Goal: Task Accomplishment & Management: Manage account settings

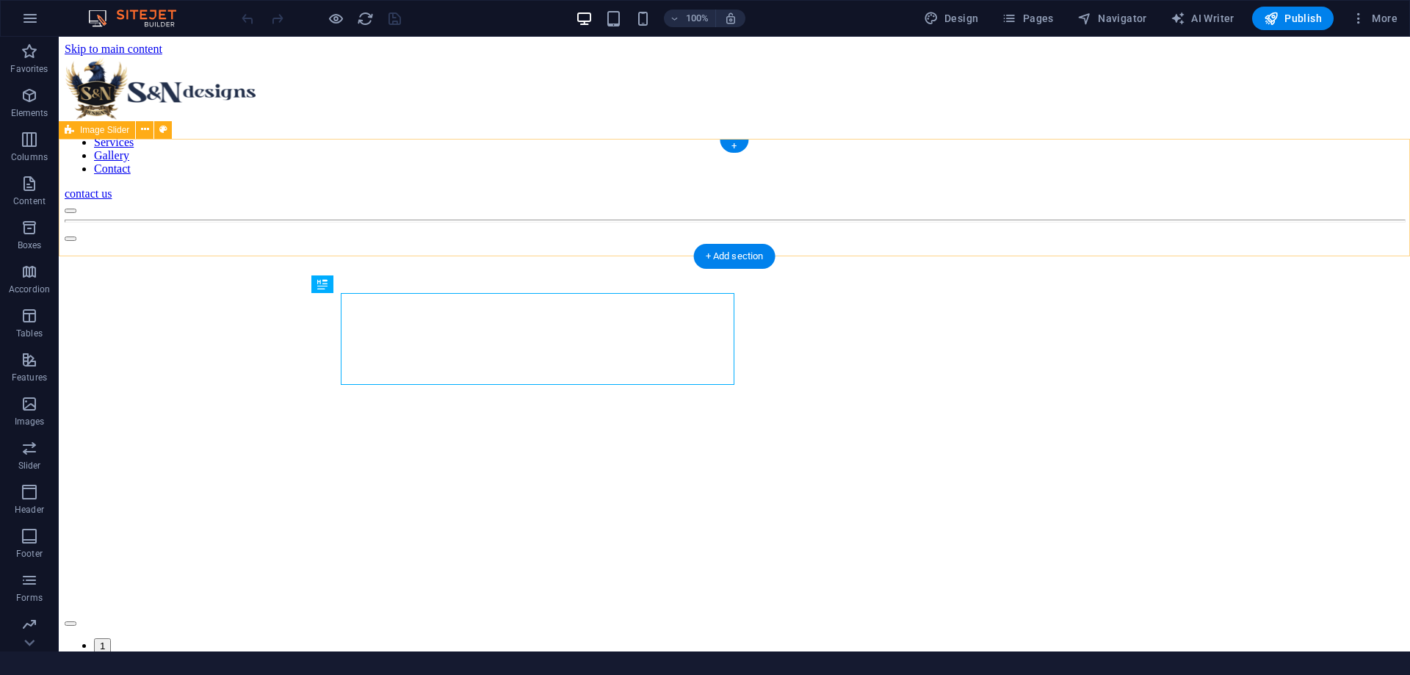
scroll to position [403, 0]
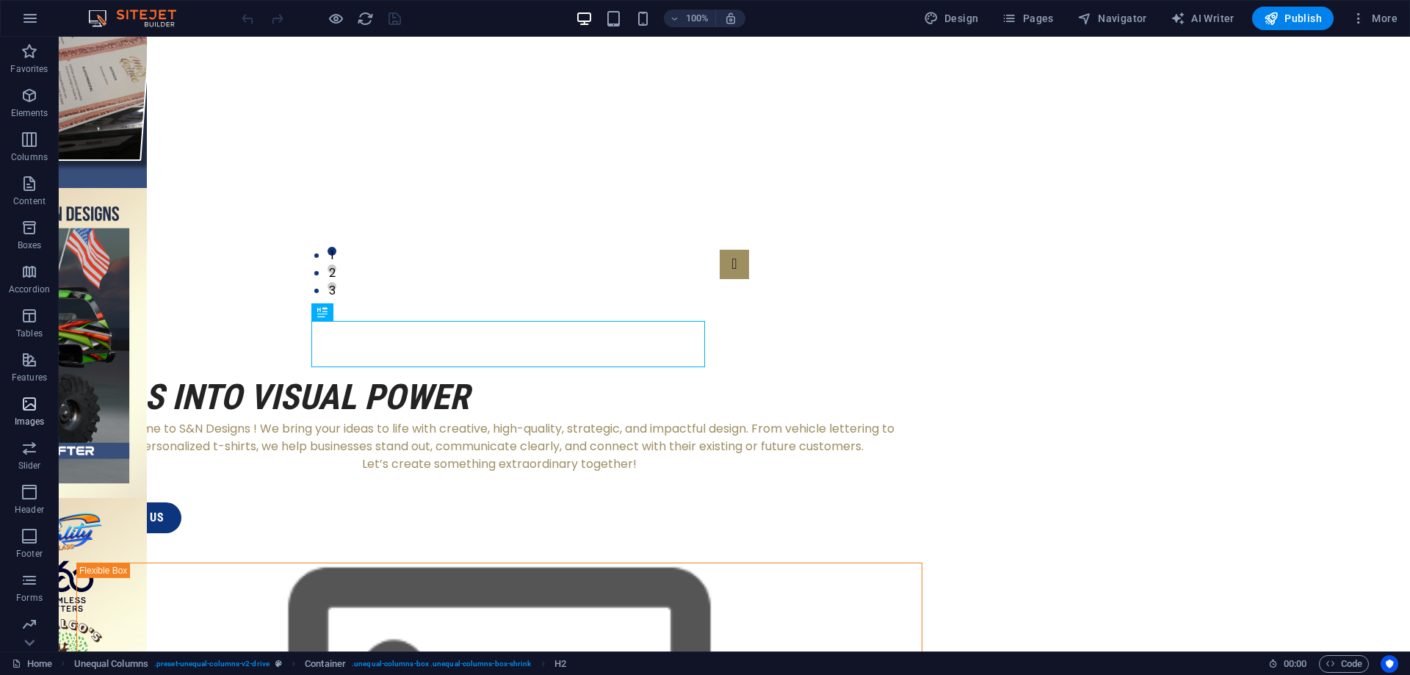
click at [31, 416] on p "Images" at bounding box center [30, 422] width 30 height 12
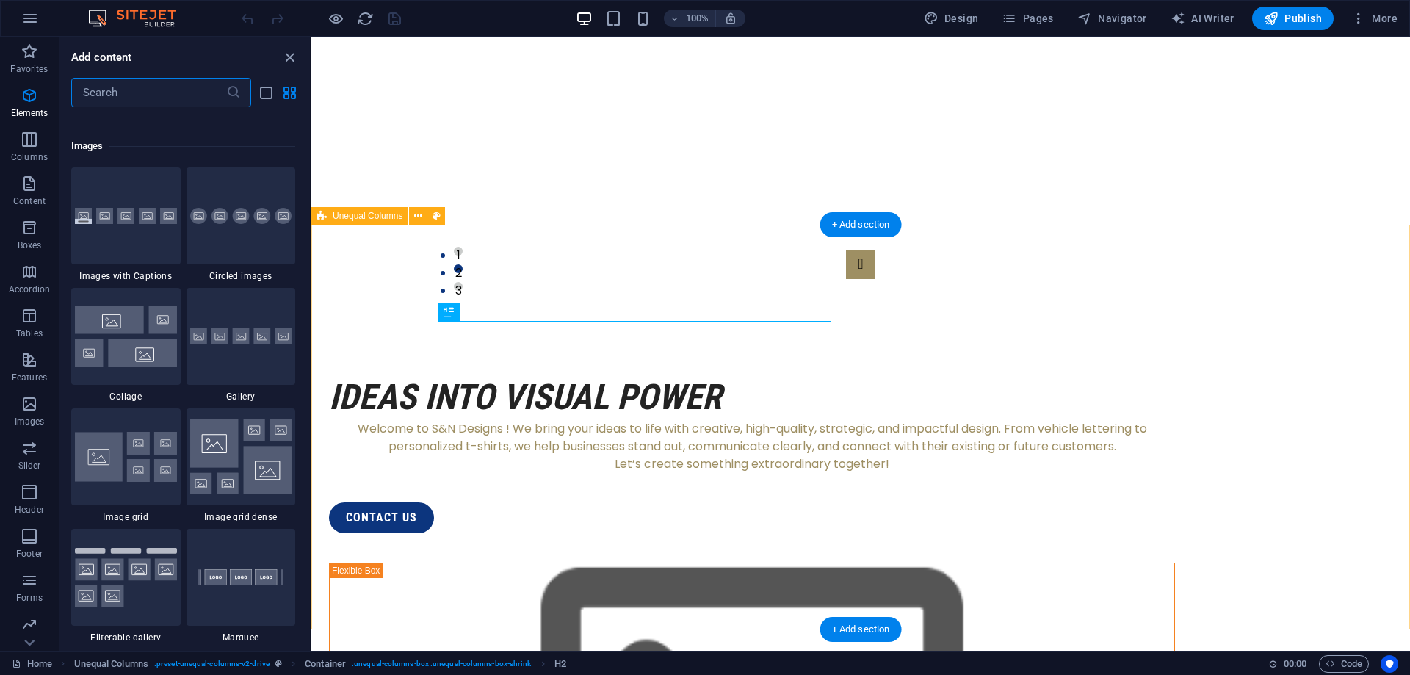
scroll to position [7445, 0]
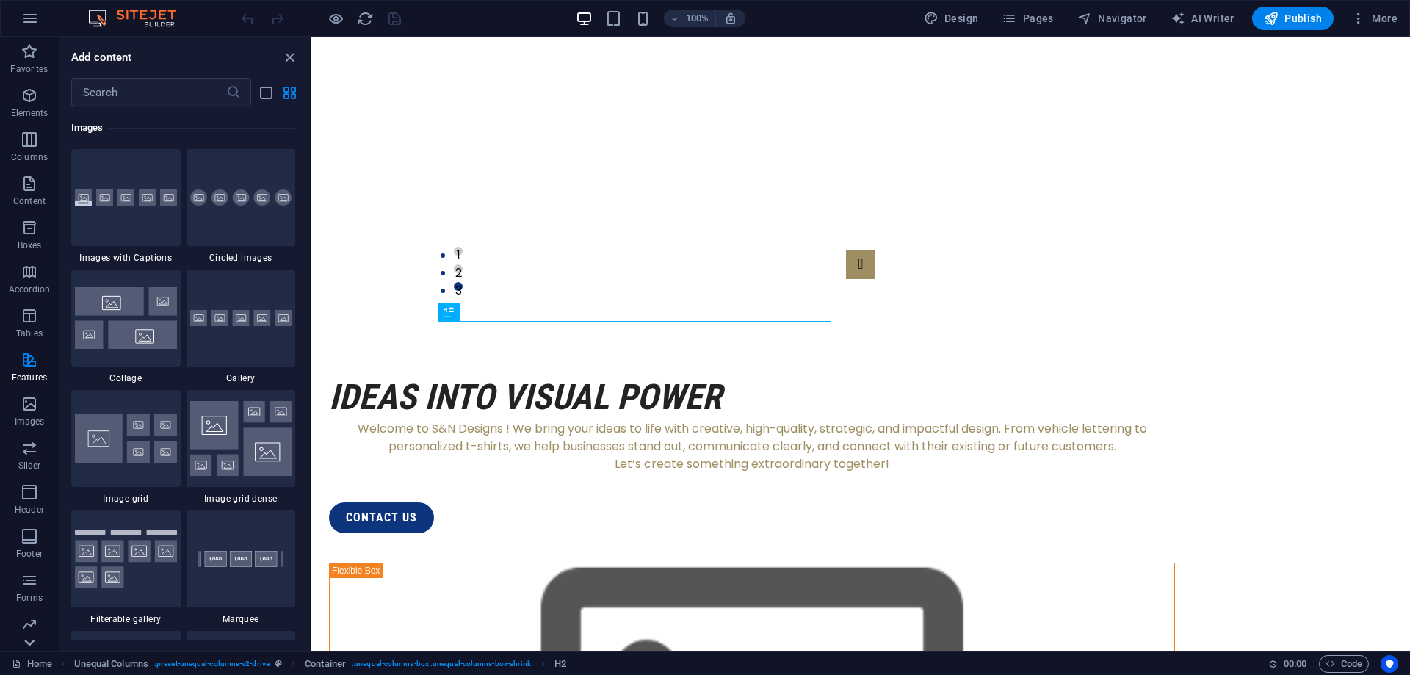
click at [27, 642] on icon at bounding box center [29, 642] width 10 height 7
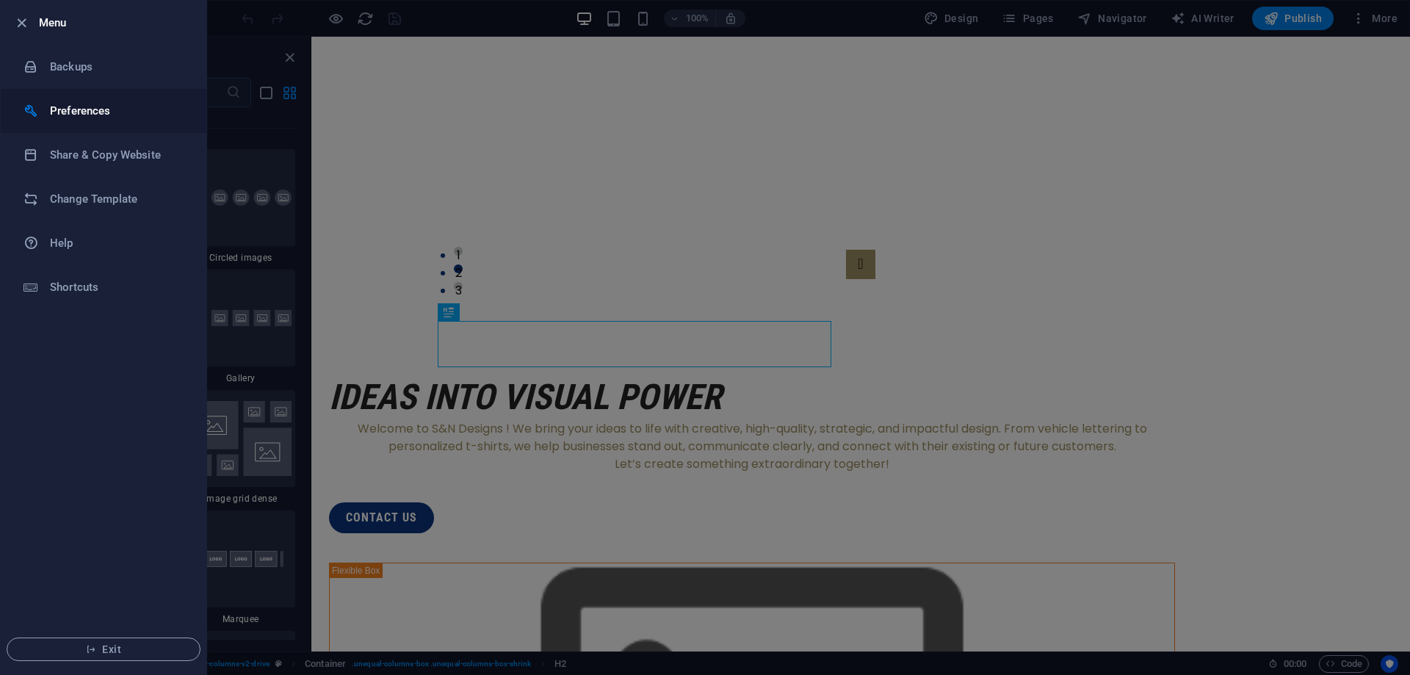
click at [101, 107] on h6 "Preferences" at bounding box center [118, 111] width 136 height 18
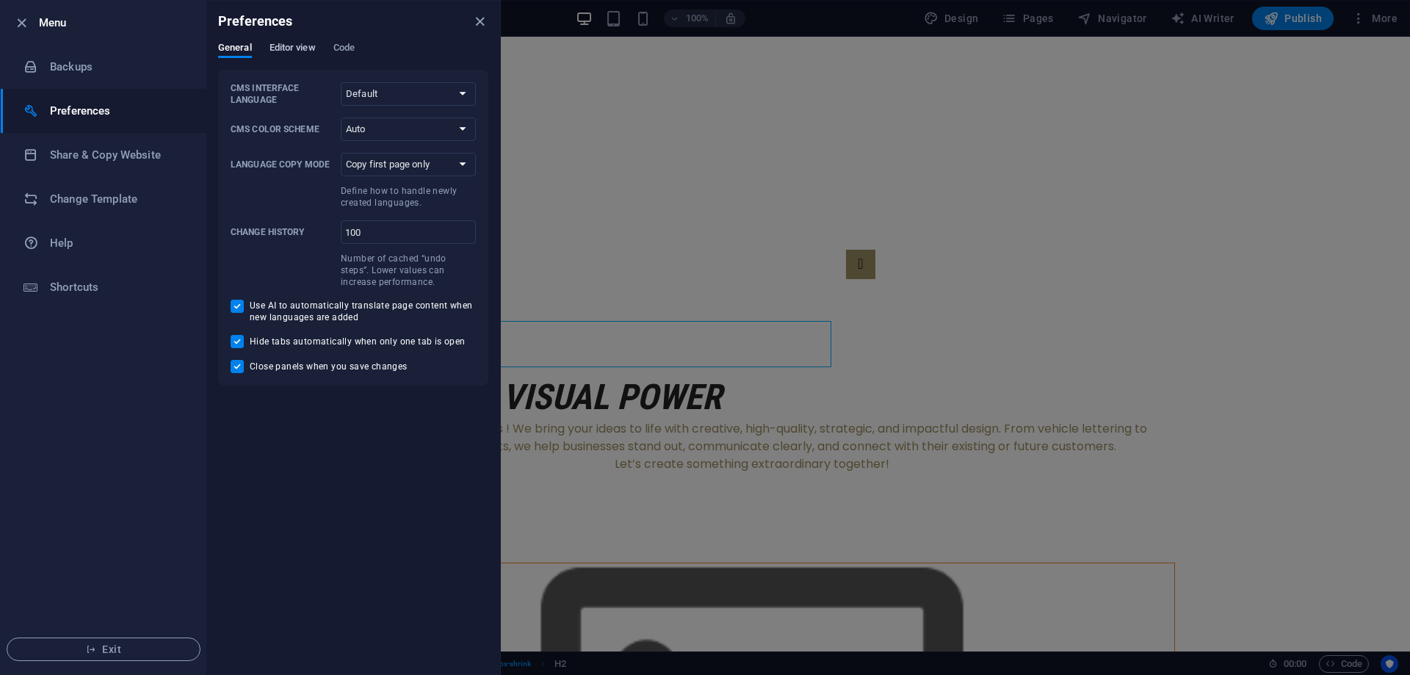
click at [290, 45] on span "Editor view" at bounding box center [292, 49] width 46 height 21
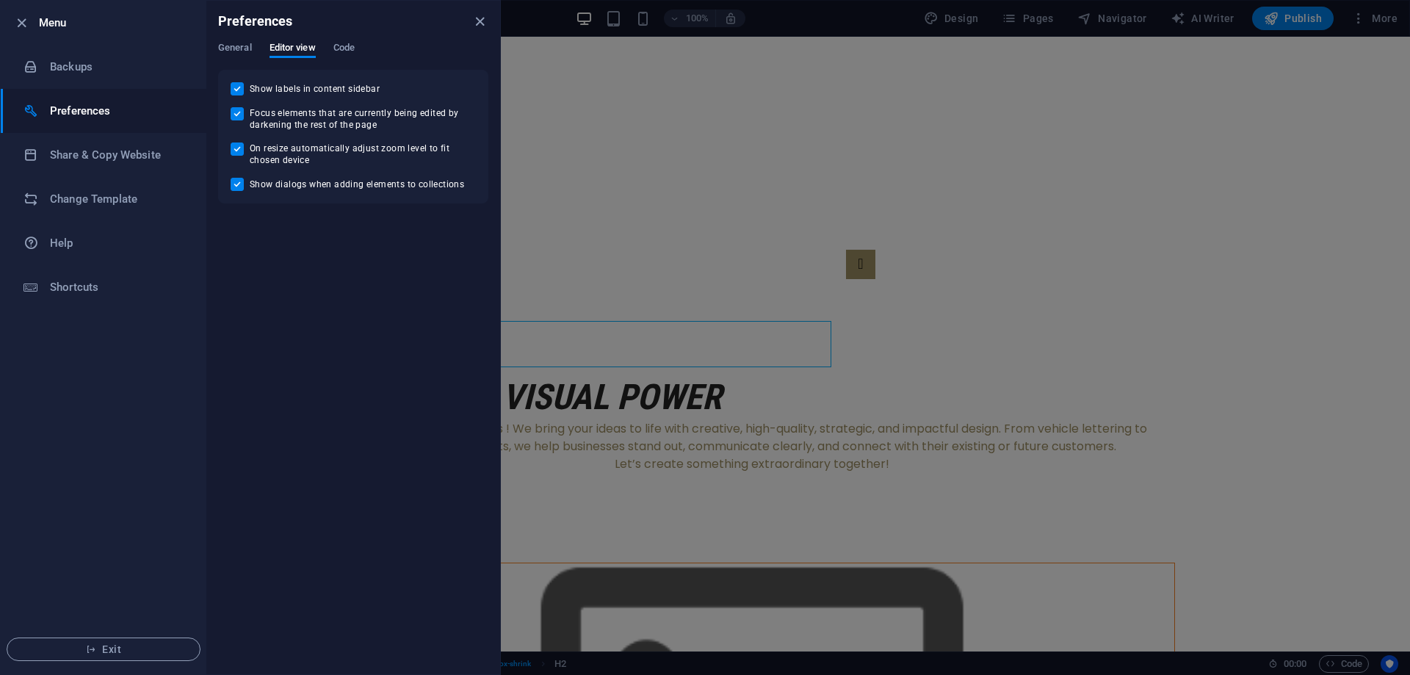
click at [324, 43] on div "General Editor view Code" at bounding box center [353, 56] width 270 height 28
click at [344, 43] on span "Code" at bounding box center [343, 49] width 21 height 21
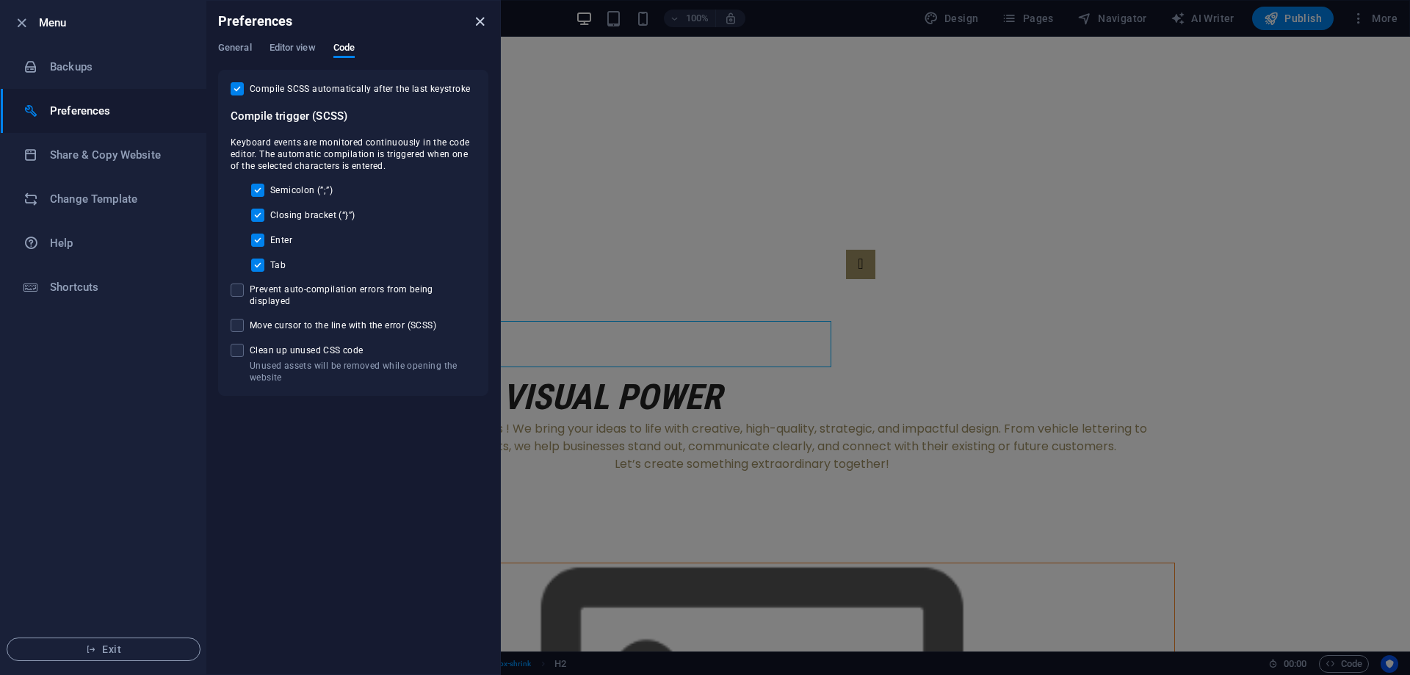
click at [478, 21] on icon "close" at bounding box center [479, 21] width 17 height 17
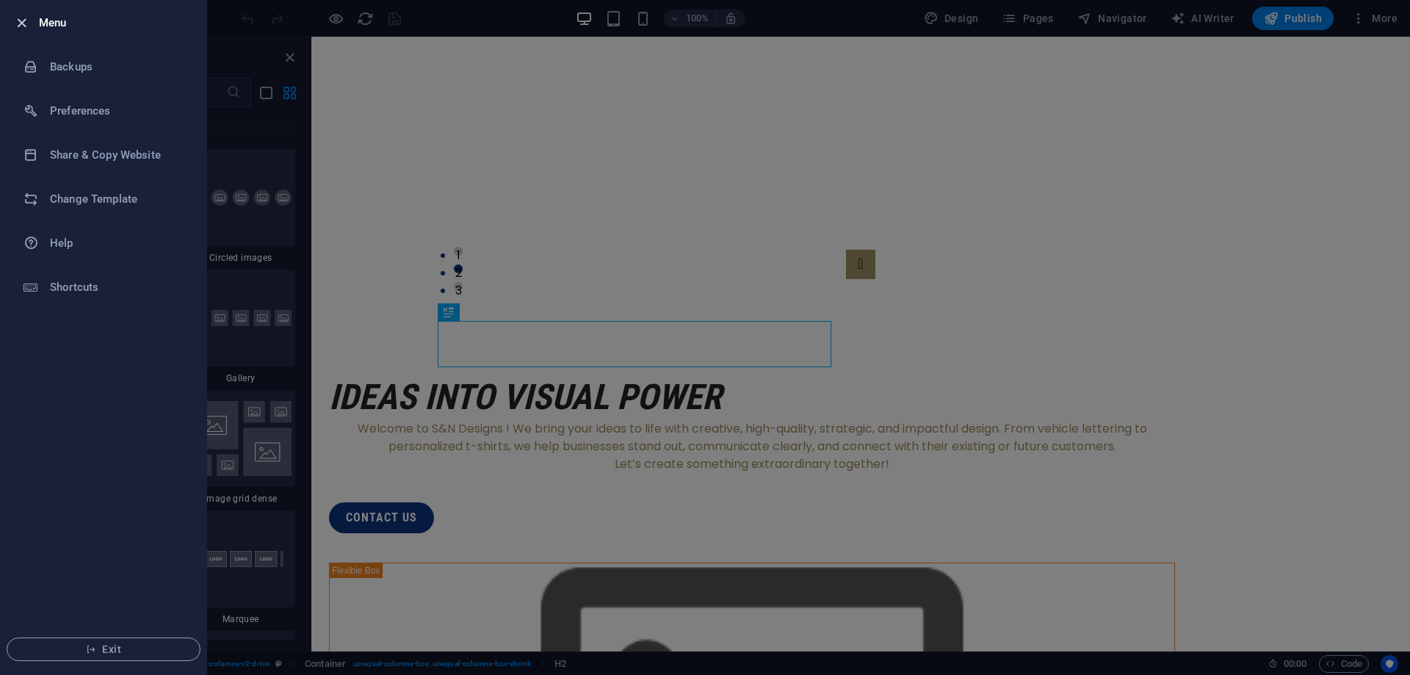
click at [20, 25] on icon "button" at bounding box center [21, 23] width 17 height 17
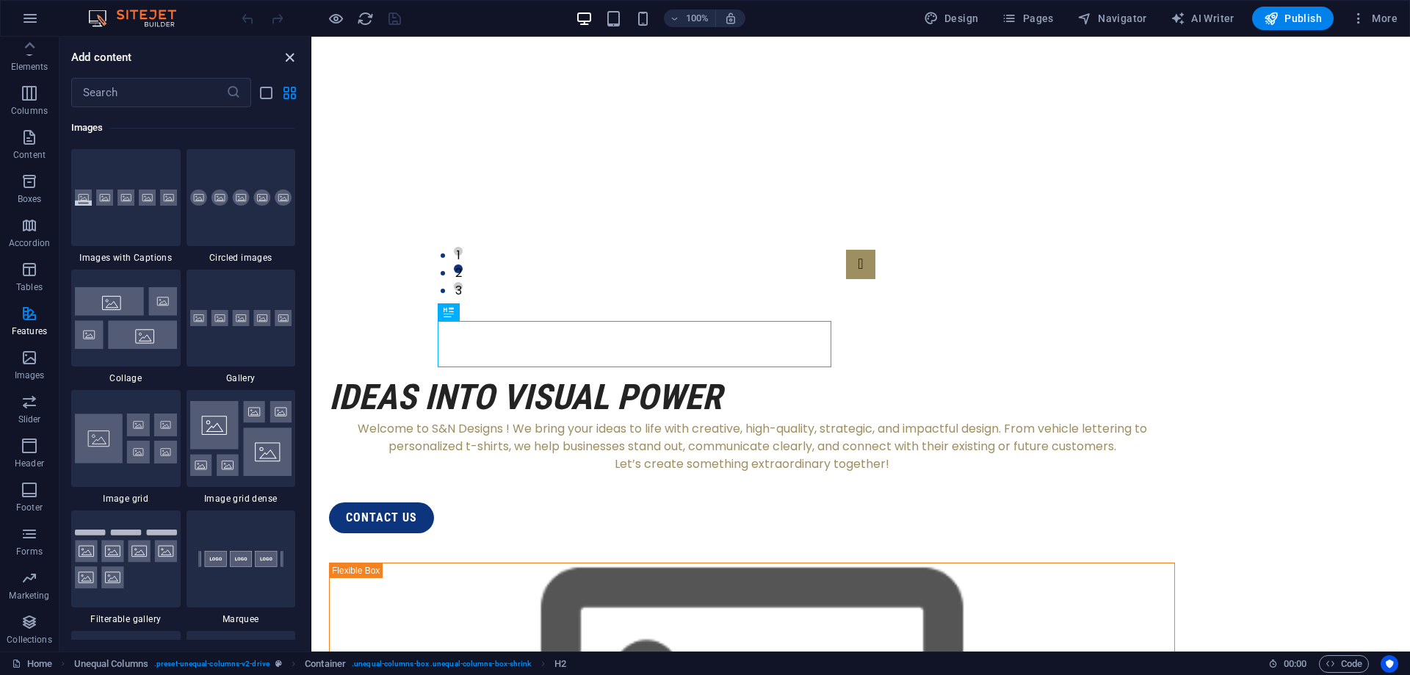
drag, startPoint x: 290, startPoint y: 62, endPoint x: 471, endPoint y: 21, distance: 185.8
click at [290, 62] on icon "close panel" at bounding box center [289, 57] width 17 height 17
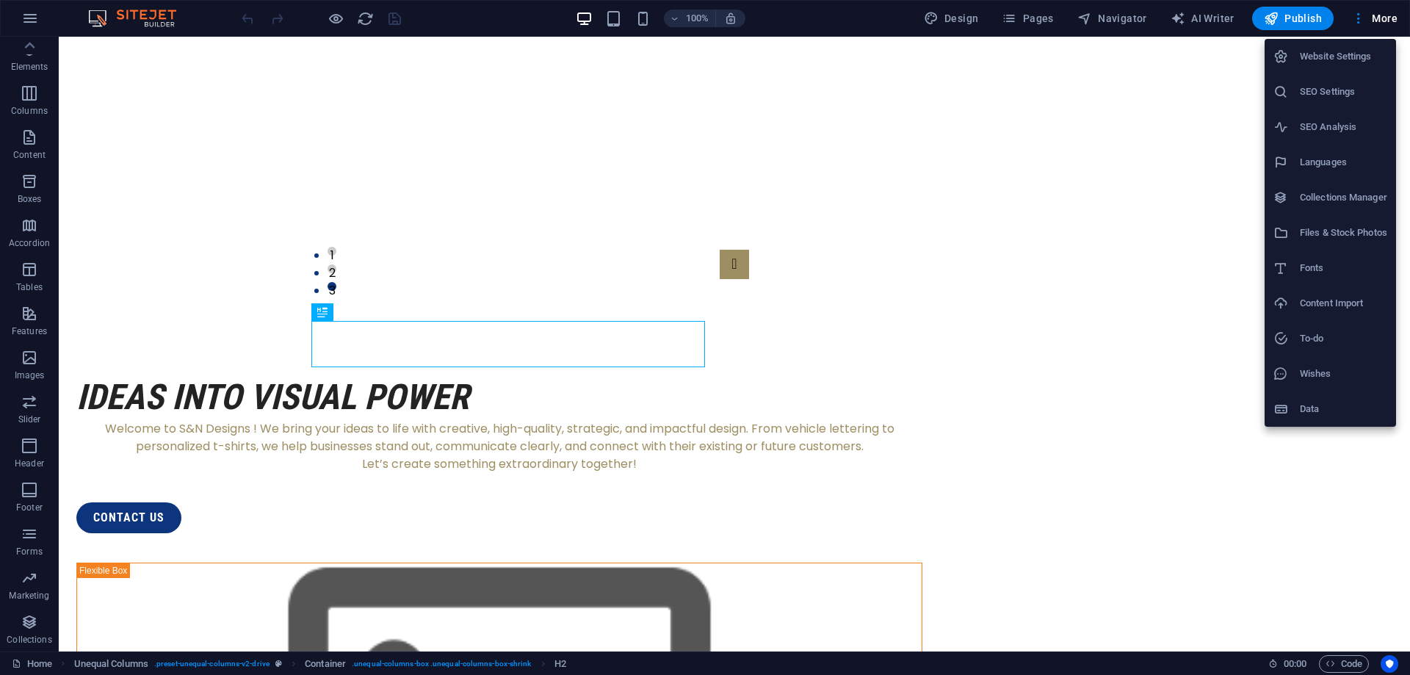
click at [1313, 238] on h6 "Files & Stock Photos" at bounding box center [1343, 233] width 87 height 18
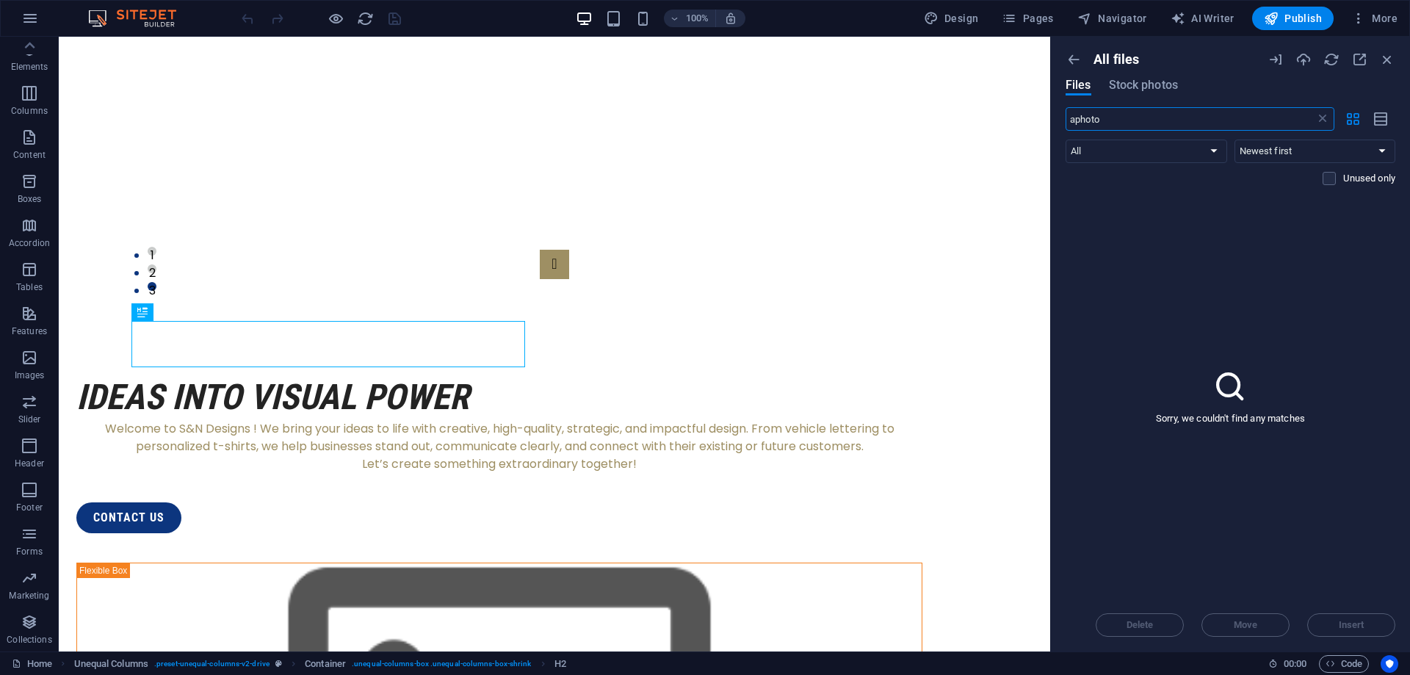
type input "aphoto"
click at [1135, 78] on div "All files Files Stock photos" at bounding box center [1230, 79] width 330 height 56
click at [1079, 60] on icon "button" at bounding box center [1073, 59] width 16 height 16
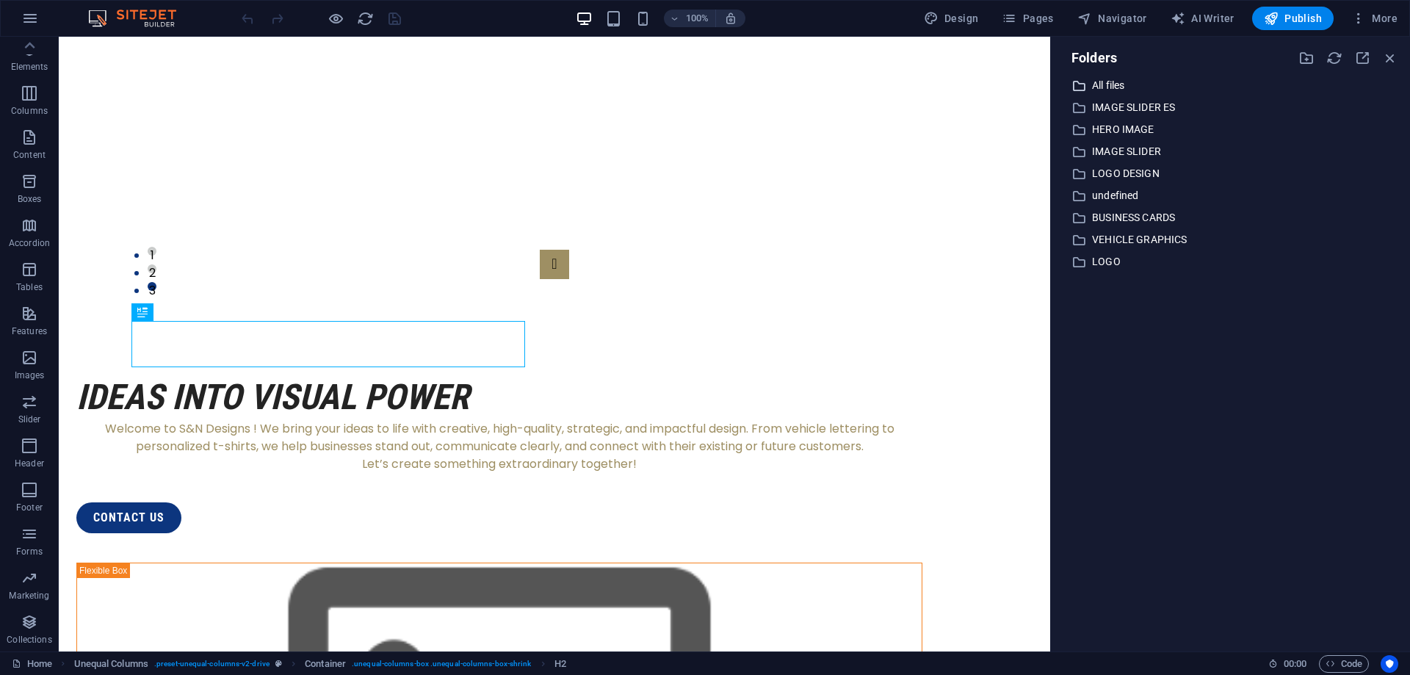
click at [1124, 84] on p "All files" at bounding box center [1231, 85] width 279 height 17
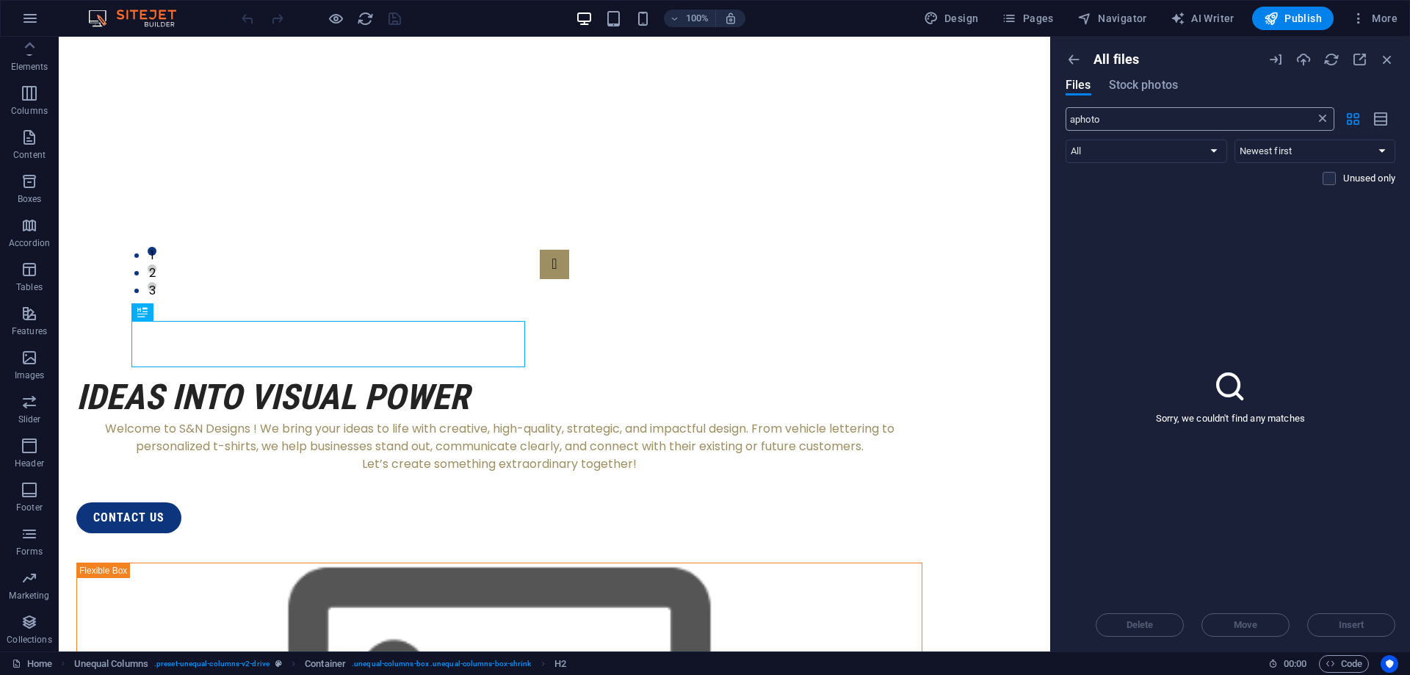
click at [1319, 117] on icon at bounding box center [1322, 119] width 15 height 15
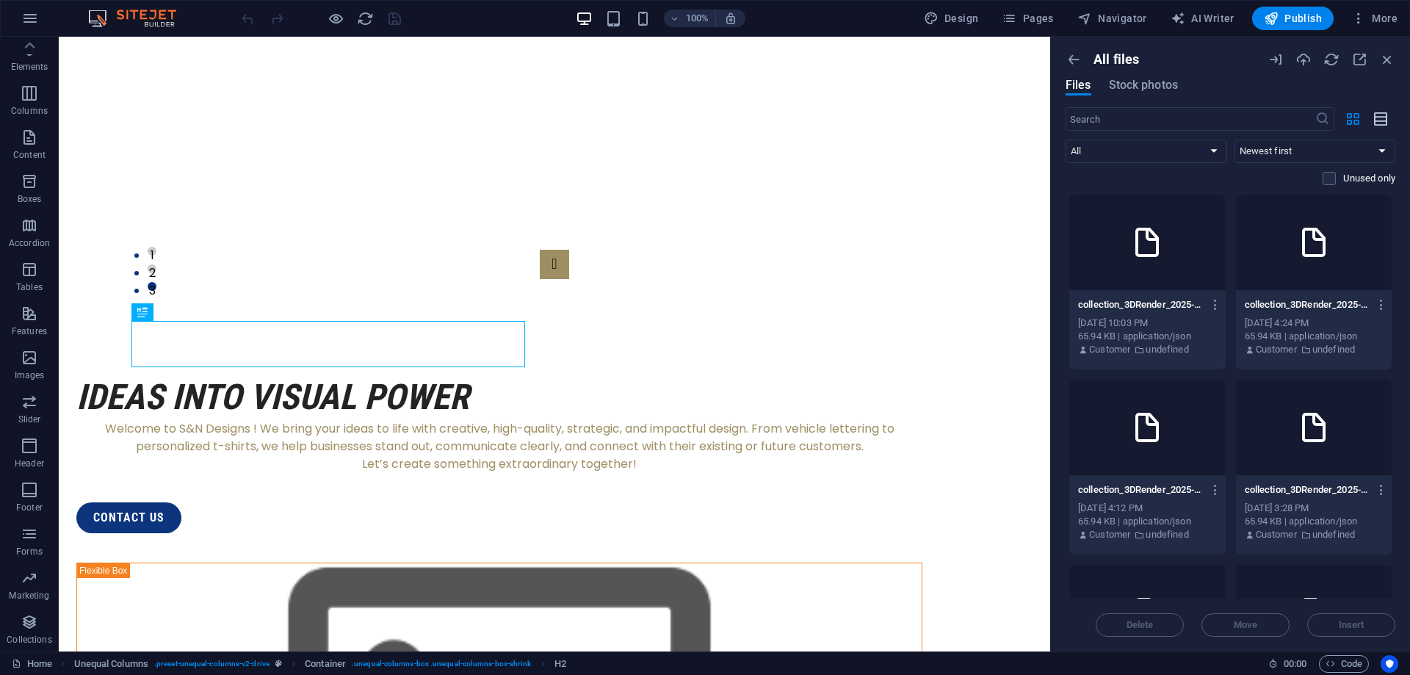
click at [1378, 118] on icon "button" at bounding box center [1381, 119] width 16 height 17
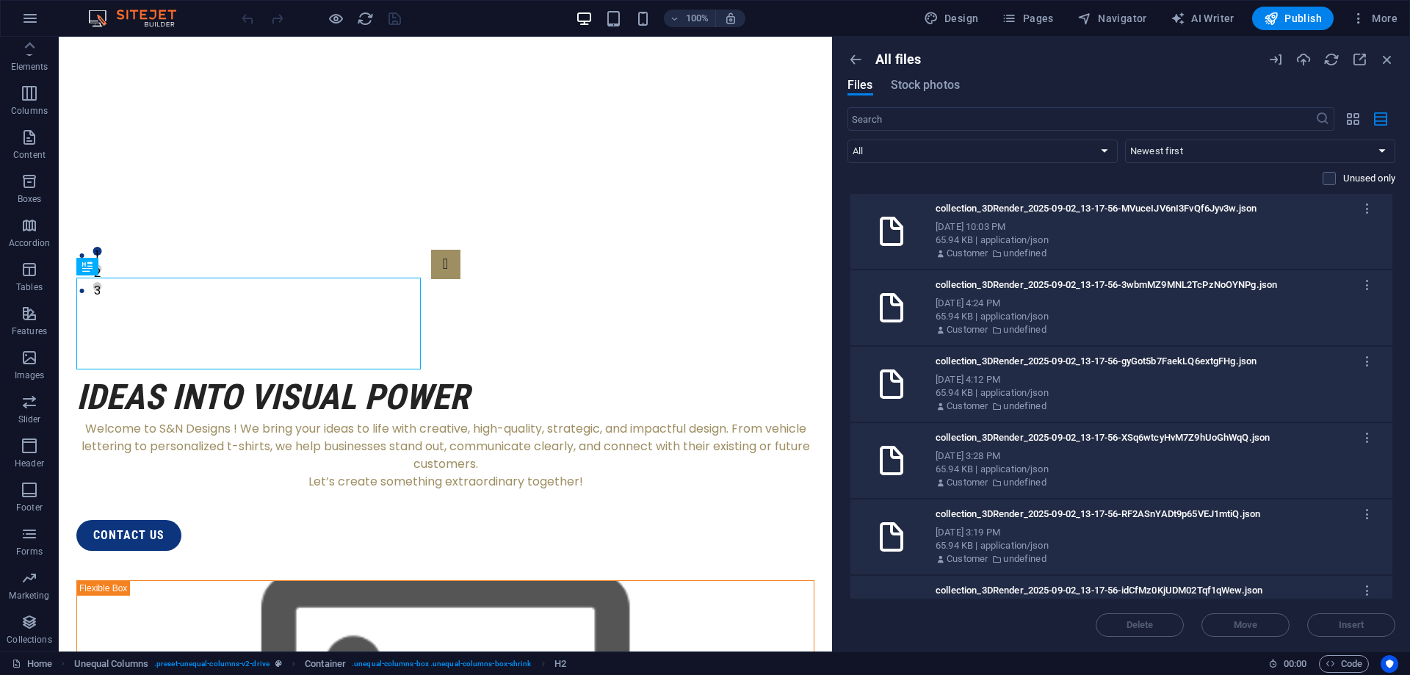
drag, startPoint x: 1053, startPoint y: 257, endPoint x: 780, endPoint y: 264, distance: 272.5
click at [780, 264] on div "Home (en) Favorites Elements Columns Content Boxes Accordion Tables Features Im…" at bounding box center [705, 344] width 1410 height 615
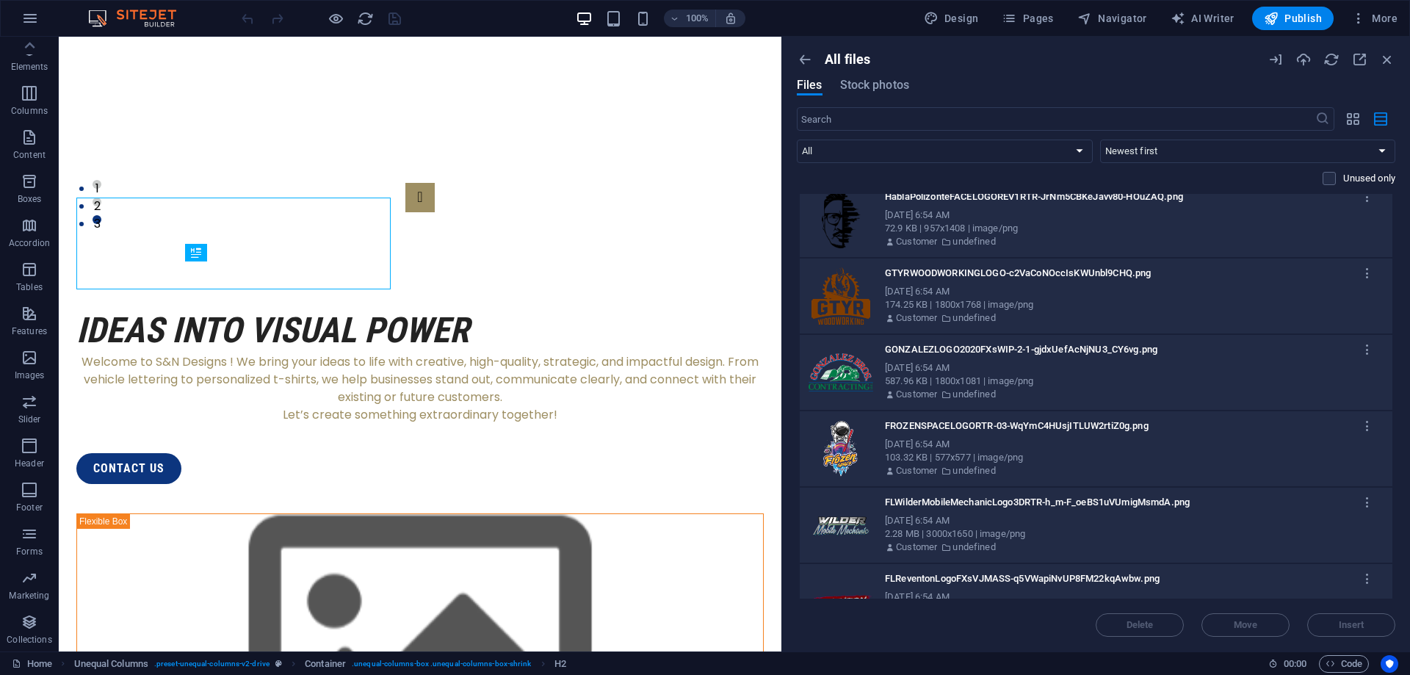
scroll to position [1885, 0]
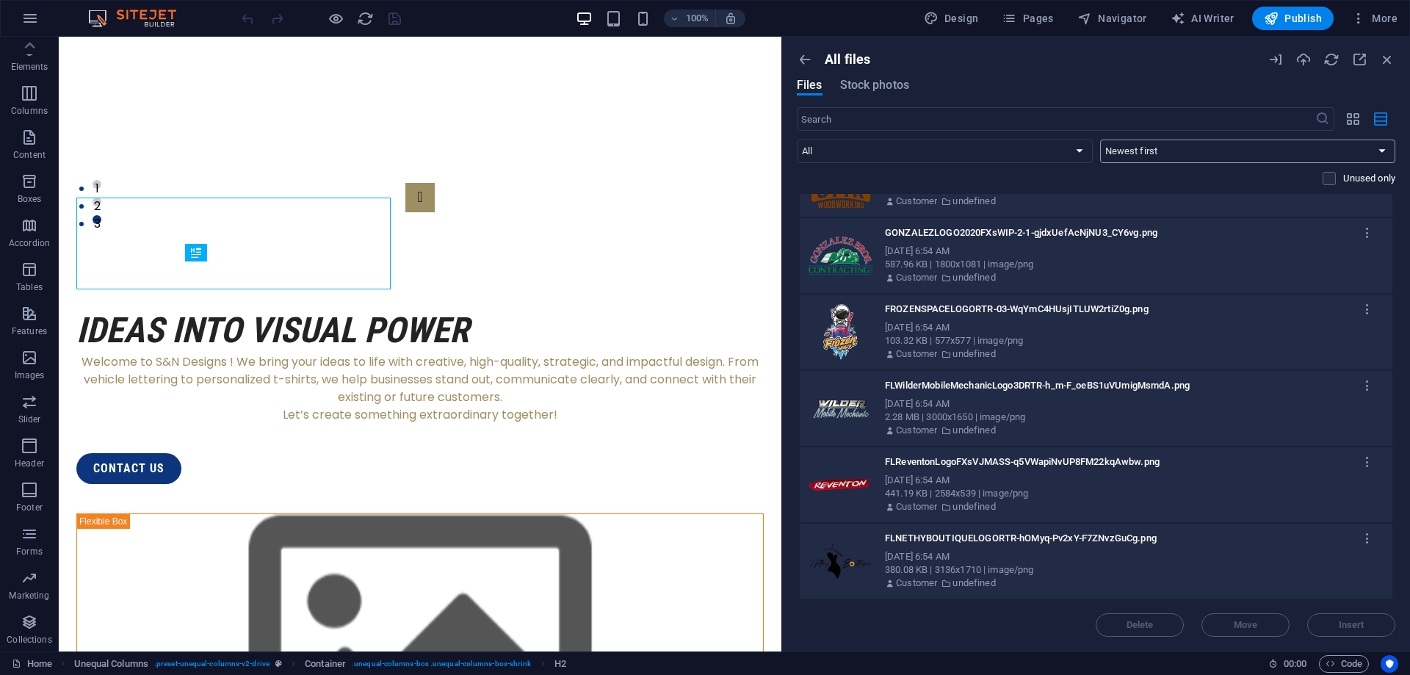
click at [1100, 139] on select "Newest first Oldest first Name (A-Z) Name (Z-A) Size (0-9) Size (9-0) Resolutio…" at bounding box center [1248, 150] width 296 height 23
click at [1180, 151] on select "Newest first Oldest first Name (A-Z) Name (Z-A) Size (0-9) Size (9-0) Resolutio…" at bounding box center [1248, 150] width 296 height 23
click at [797, 139] on select "All Images Documents Audio Video Vector Other" at bounding box center [945, 150] width 296 height 23
click option "Images" at bounding box center [0, 0] width 0 height 0
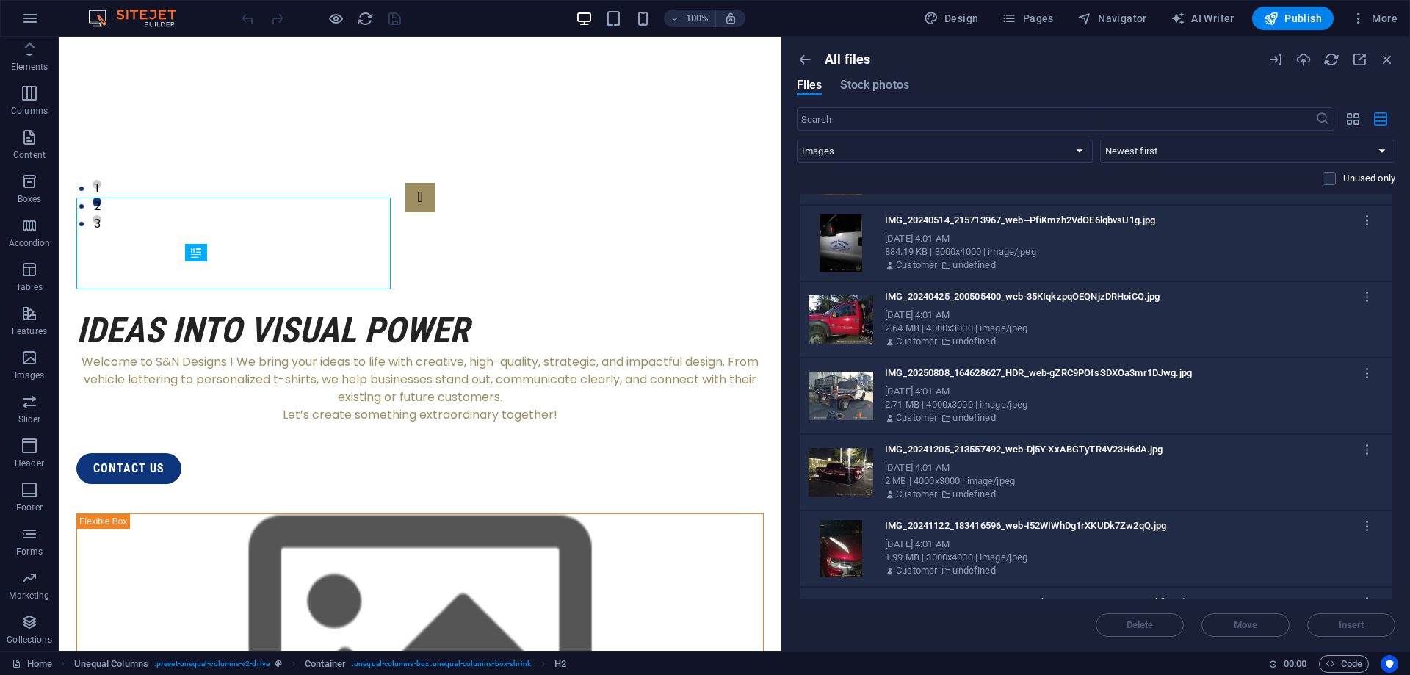
scroll to position [8757, 0]
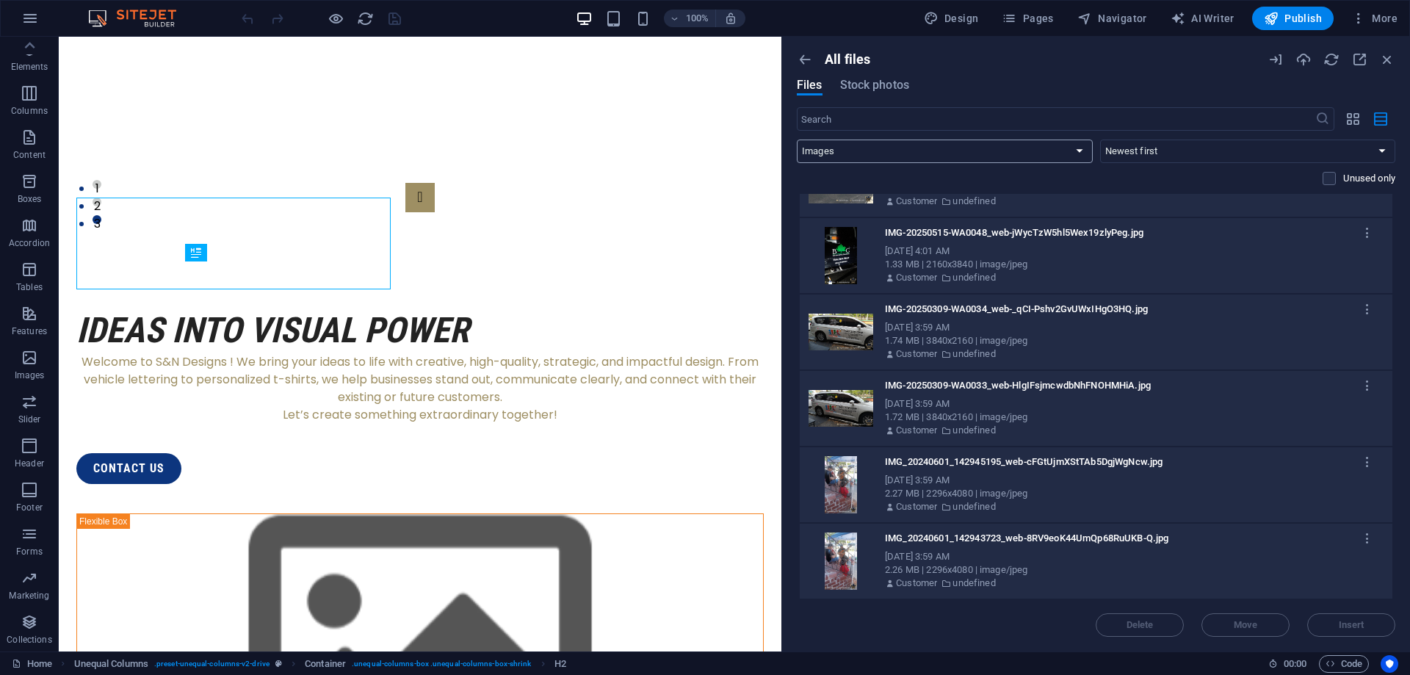
click at [797, 139] on select "All Images Documents Audio Video Vector Other" at bounding box center [945, 150] width 296 height 23
select select "all"
click option "All" at bounding box center [0, 0] width 0 height 0
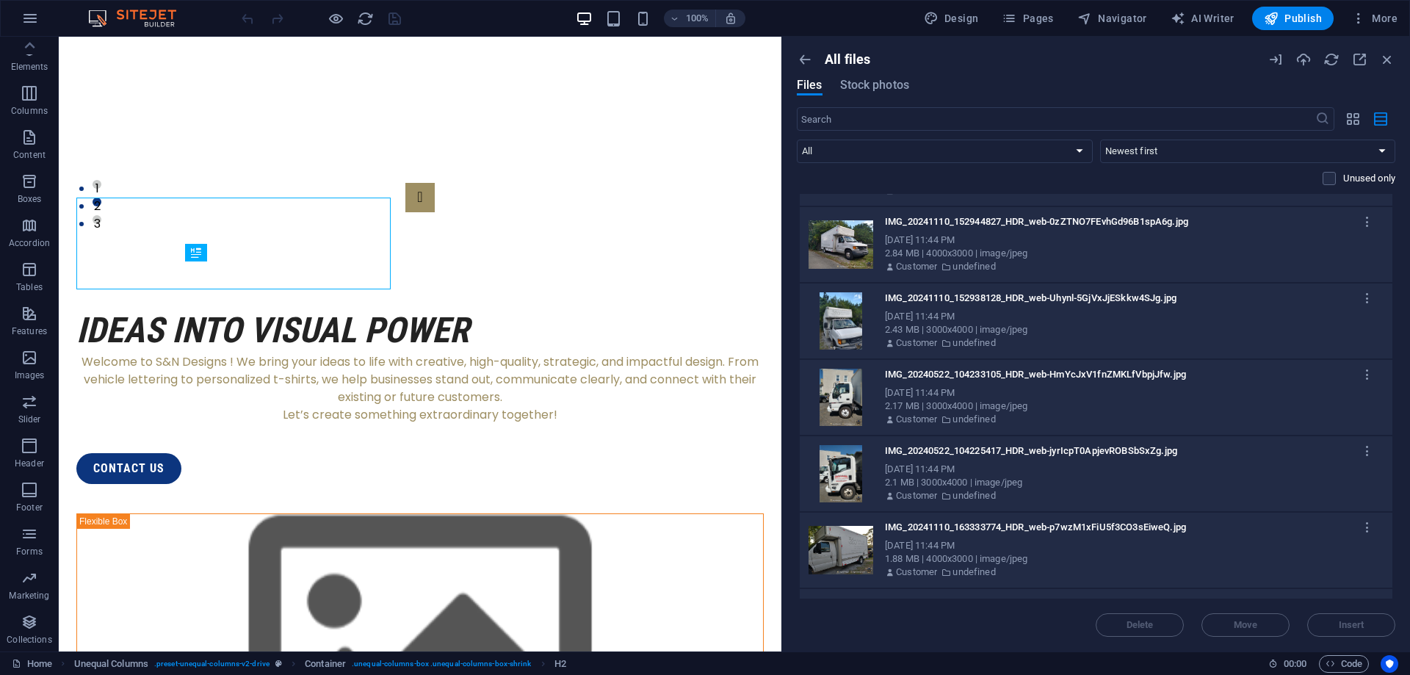
scroll to position [13338, 0]
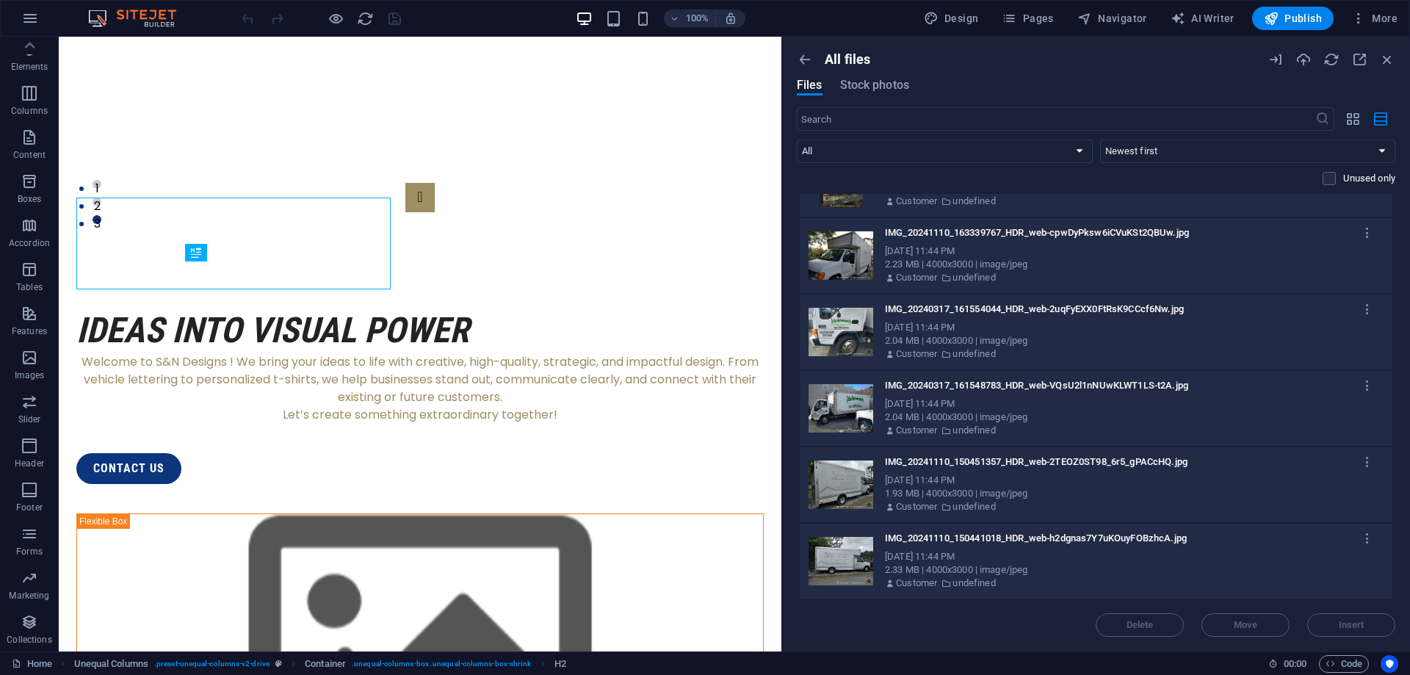
click at [1396, 527] on div "All files Files Stock photos ​ All Images Documents Audio Video Vector Other Ne…" at bounding box center [1096, 344] width 628 height 615
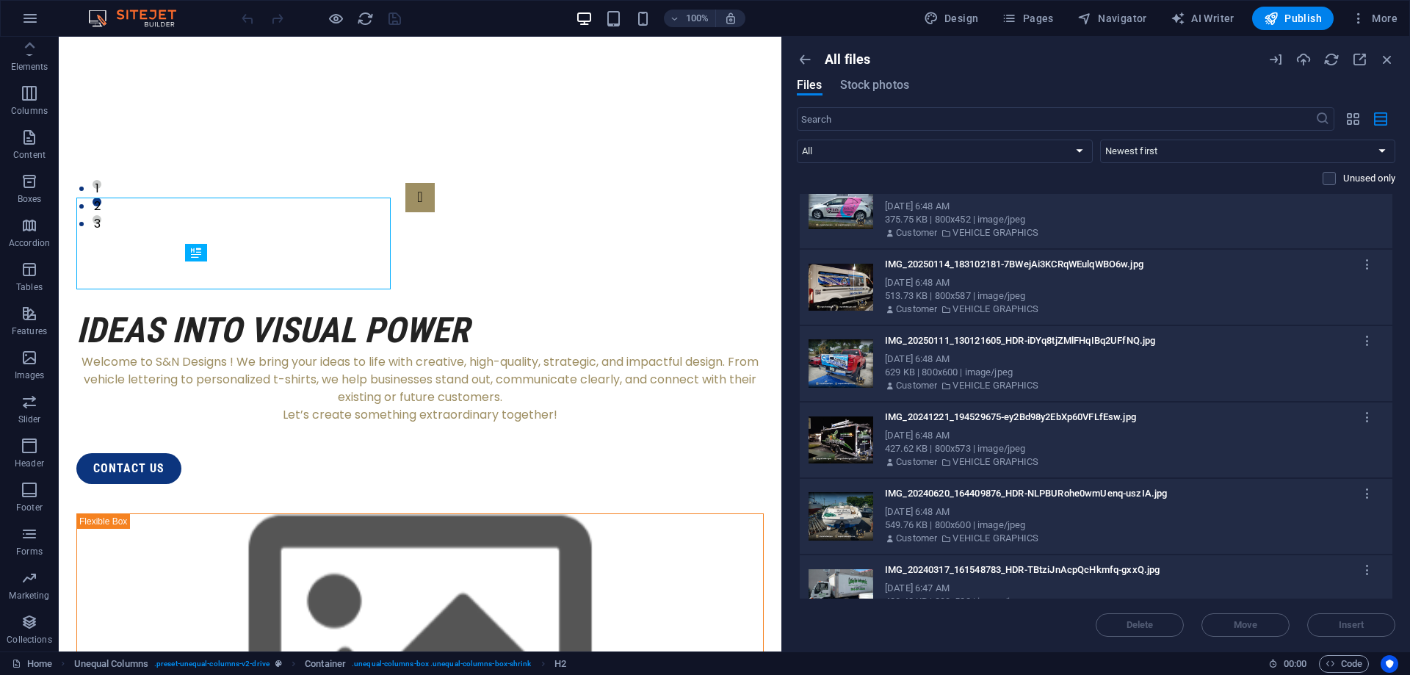
scroll to position [31587, 0]
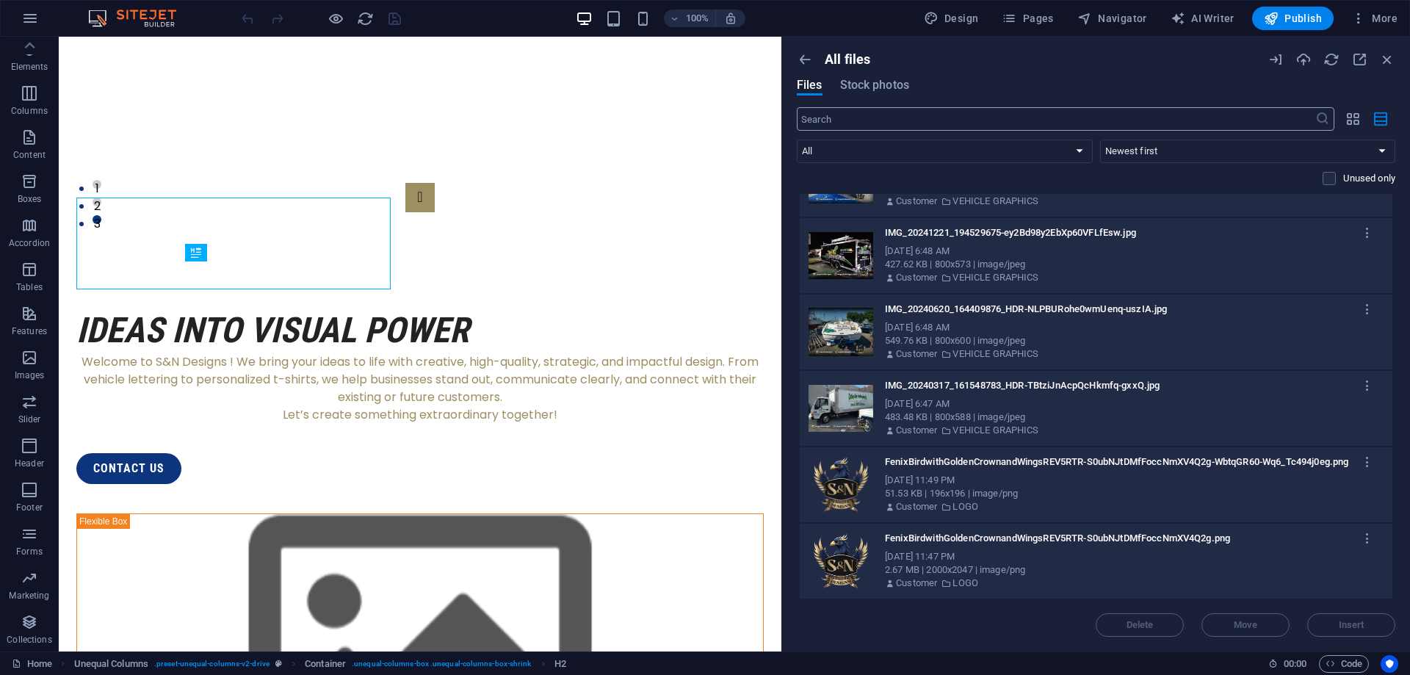
click at [969, 122] on input "text" at bounding box center [1056, 118] width 518 height 23
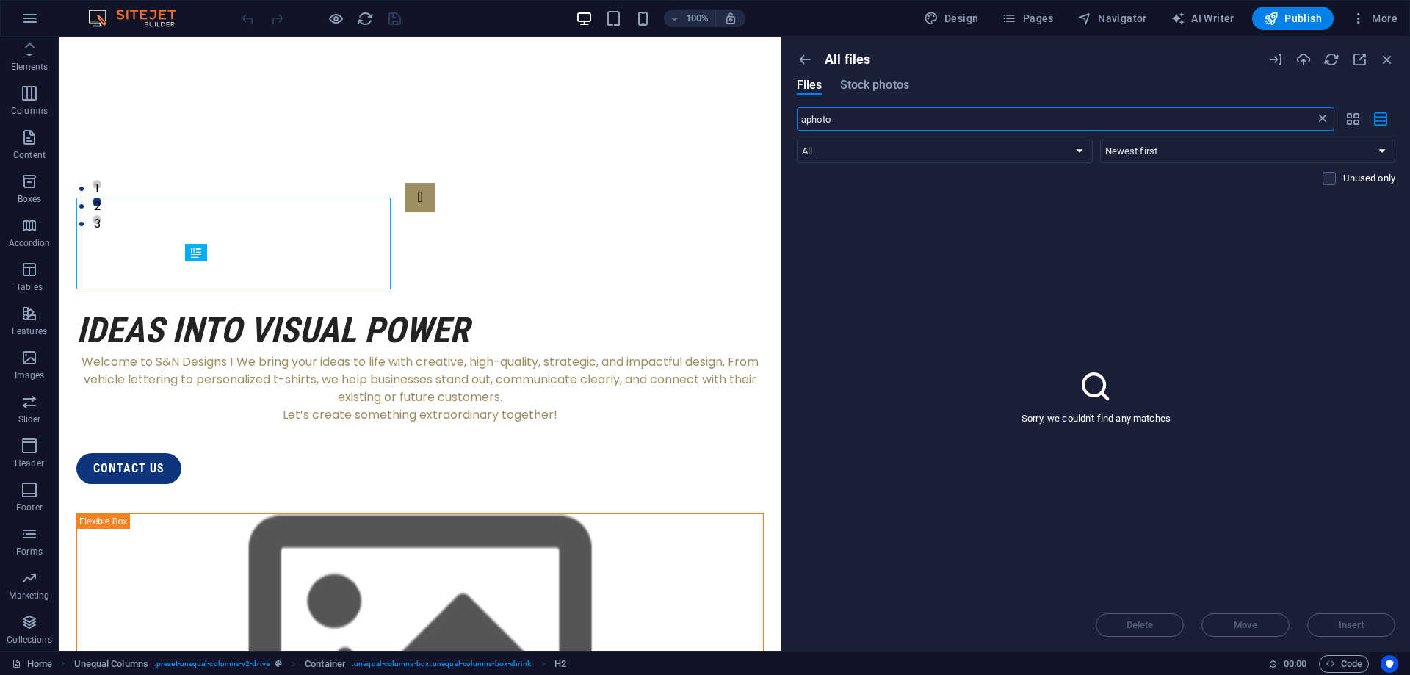
type input "aphoto"
click at [1324, 118] on icon at bounding box center [1322, 119] width 15 height 15
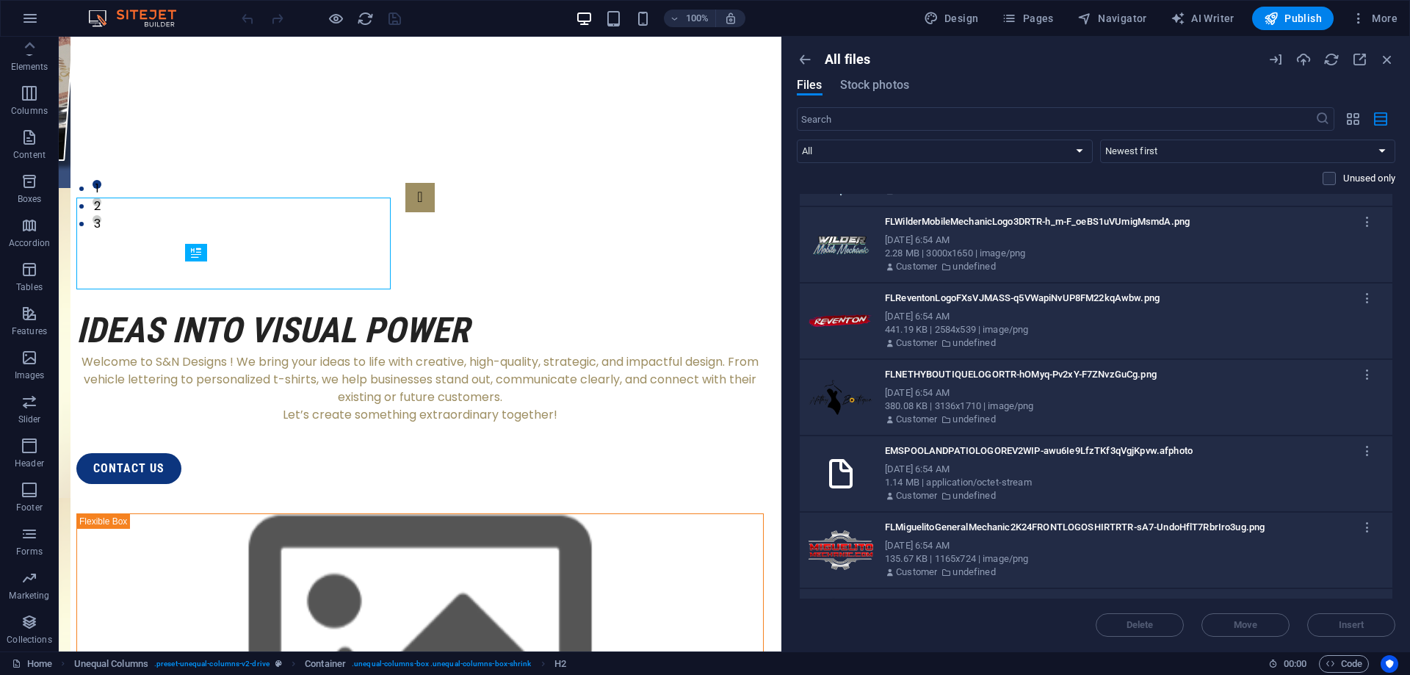
scroll to position [2511, 0]
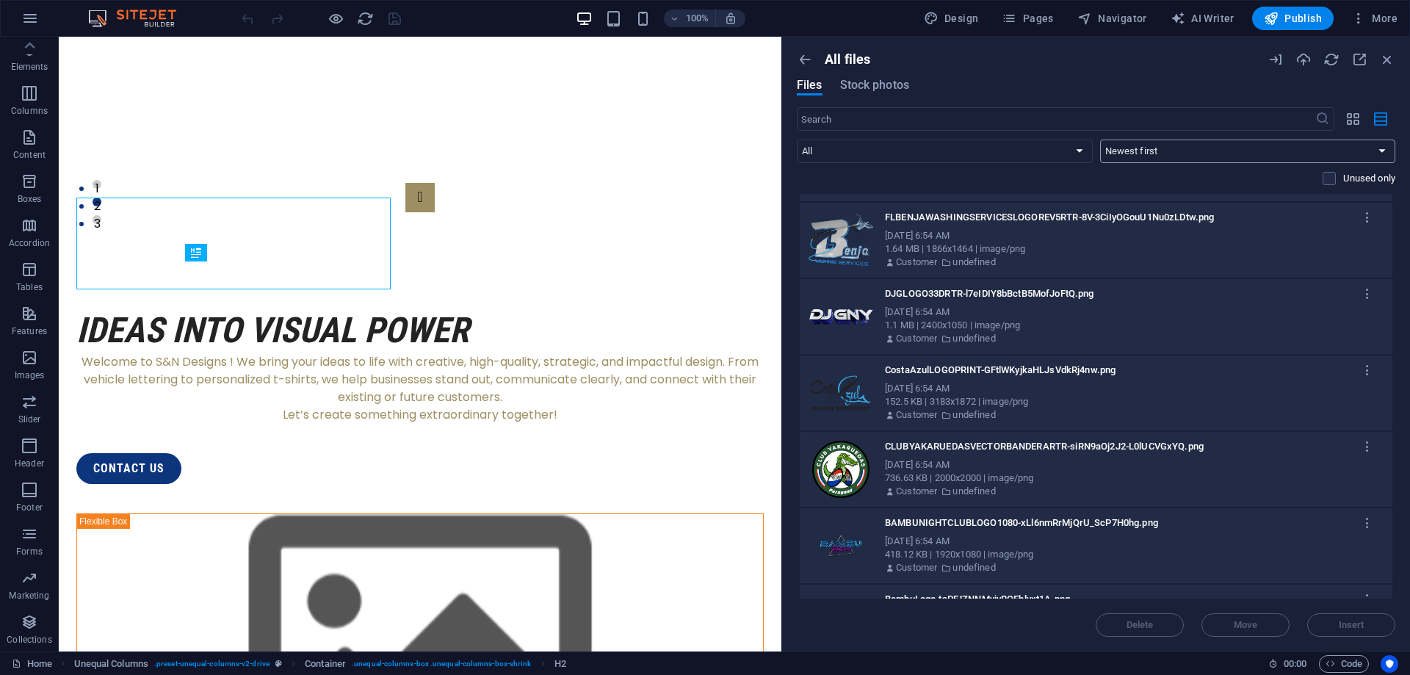
click at [1100, 139] on select "Newest first Oldest first Name (A-Z) Name (Z-A) Size (0-9) Size (9-0) Resolutio…" at bounding box center [1248, 150] width 296 height 23
click at [1358, 152] on select "Newest first Oldest first Name (A-Z) Name (Z-A) Size (0-9) Size (9-0) Resolutio…" at bounding box center [1248, 150] width 296 height 23
click at [1100, 139] on select "Newest first Oldest first Name (A-Z) Name (Z-A) Size (0-9) Size (9-0) Resolutio…" at bounding box center [1248, 150] width 296 height 23
click at [1210, 149] on select "Newest first Oldest first Name (A-Z) Name (Z-A) Size (0-9) Size (9-0) Resolutio…" at bounding box center [1248, 150] width 296 height 23
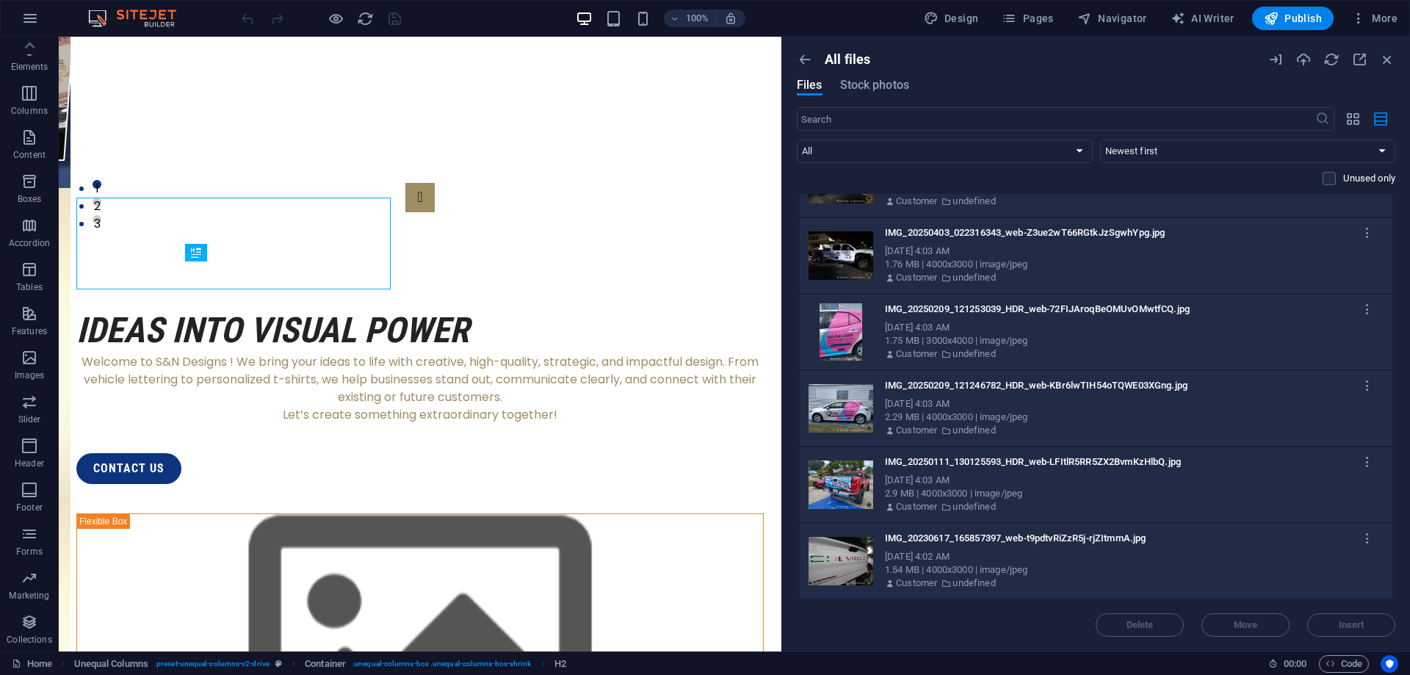
scroll to position [6466, 0]
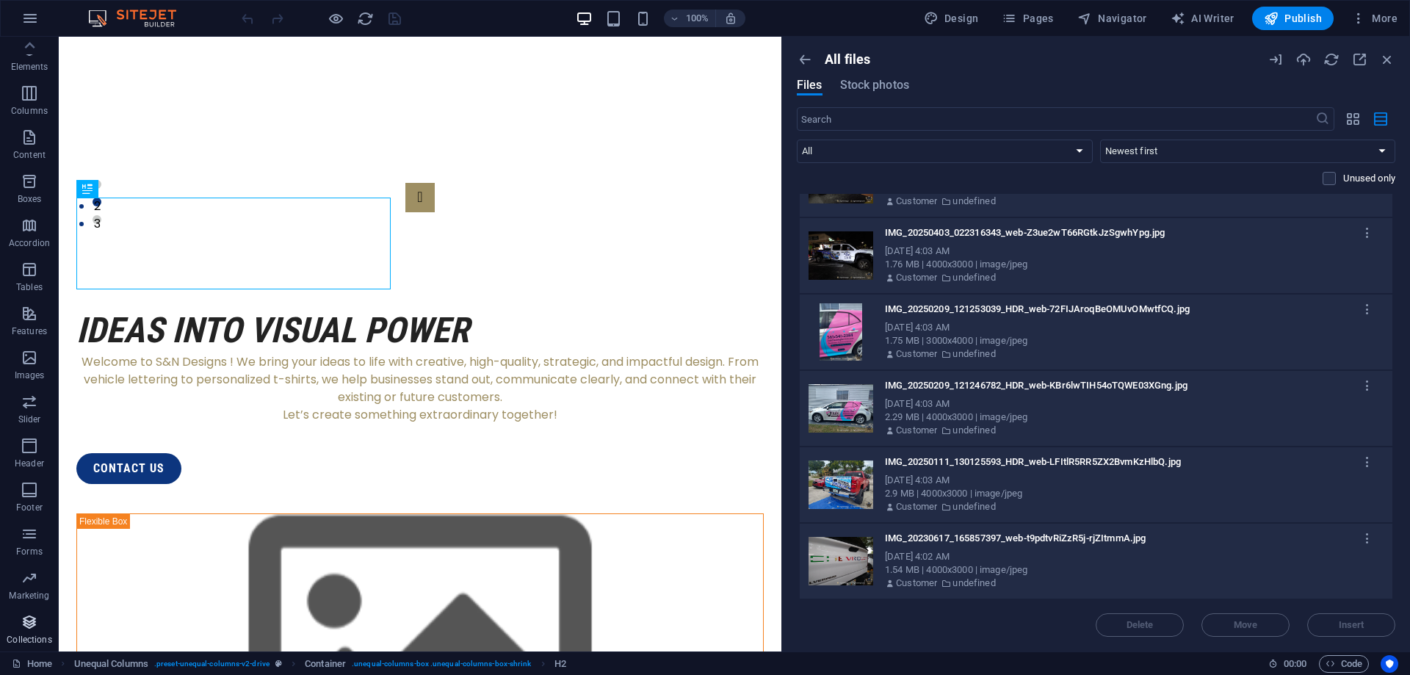
click at [32, 645] on span "Collections" at bounding box center [29, 630] width 59 height 35
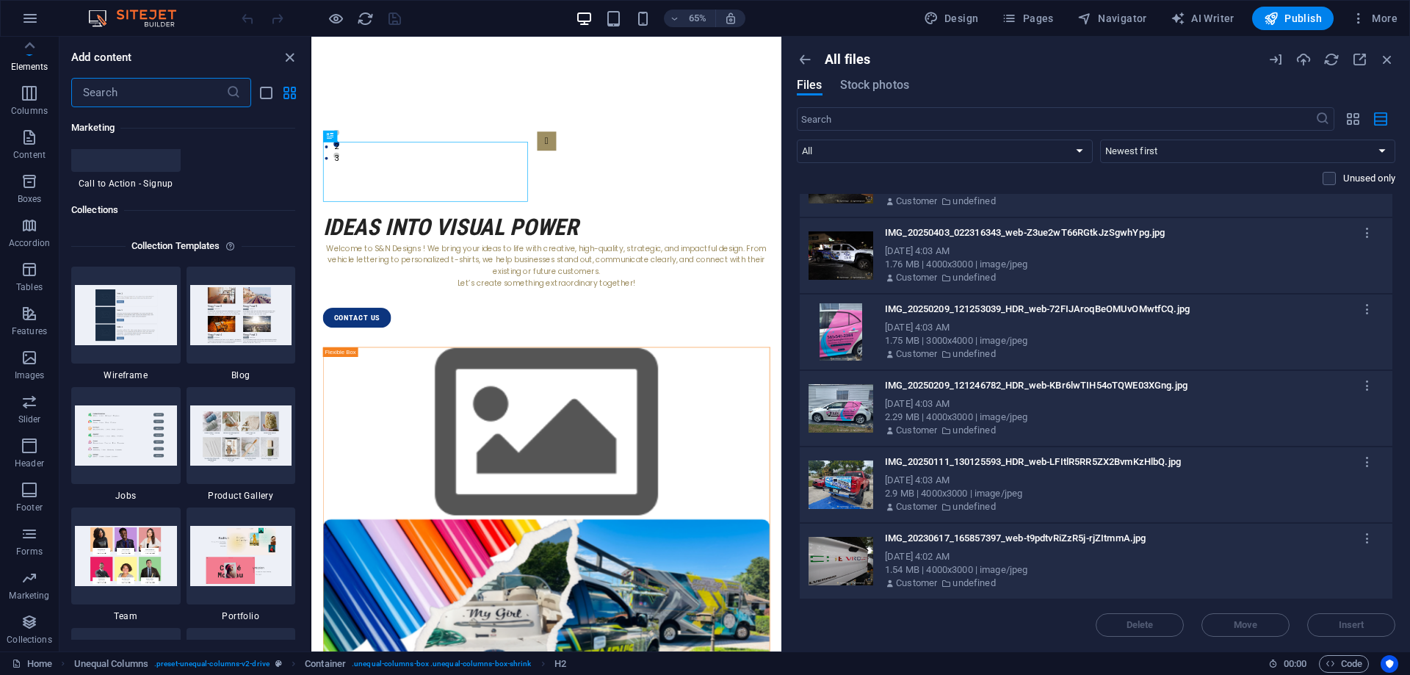
scroll to position [13440, 0]
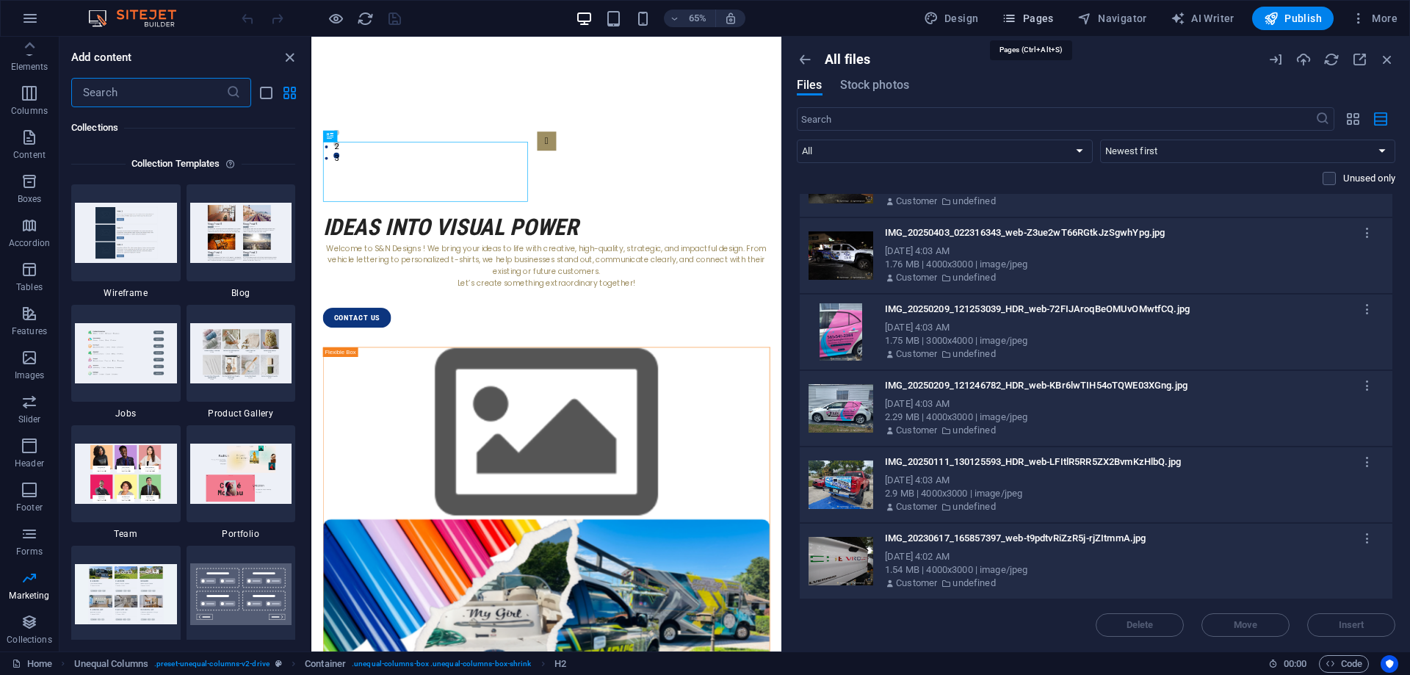
click at [0, 0] on button "Pages" at bounding box center [0, 0] width 0 height 0
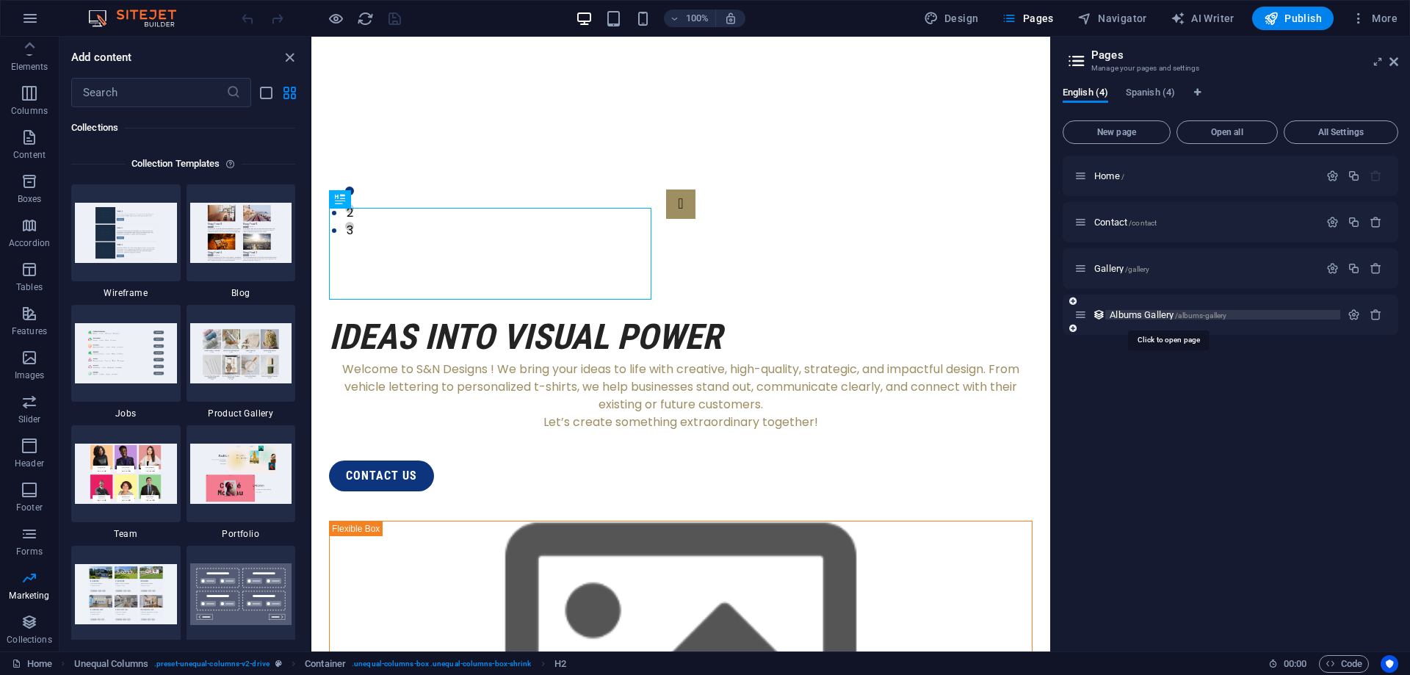
click at [1126, 317] on span "Albums Gallery /albums-gallery" at bounding box center [1167, 314] width 117 height 11
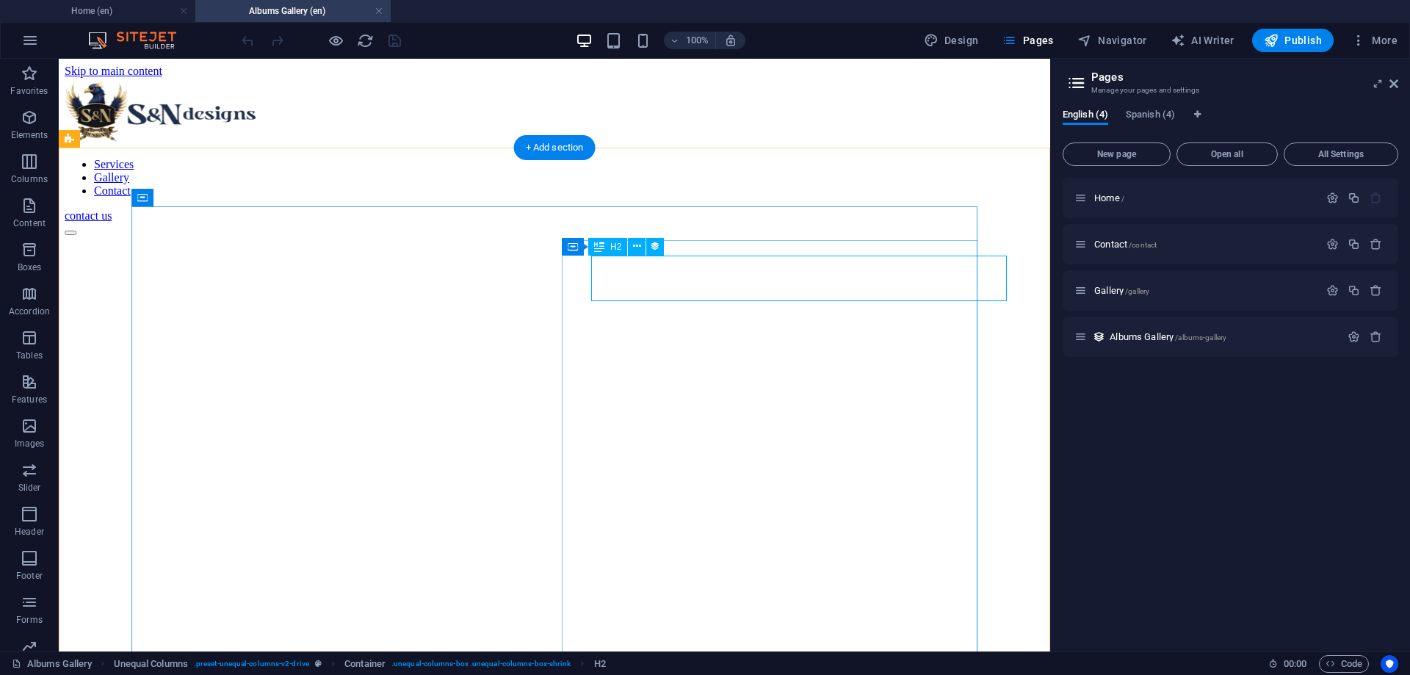
scroll to position [0, 0]
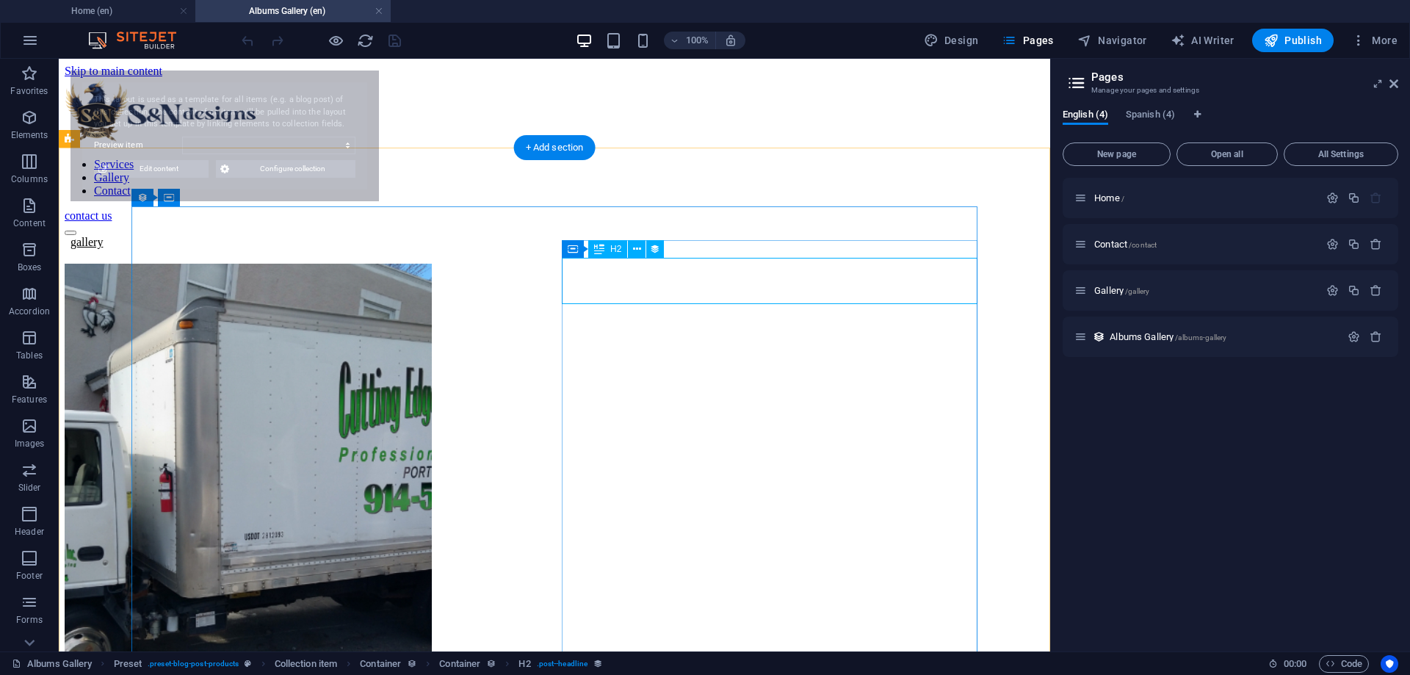
select select "68b74dae291690602504facc"
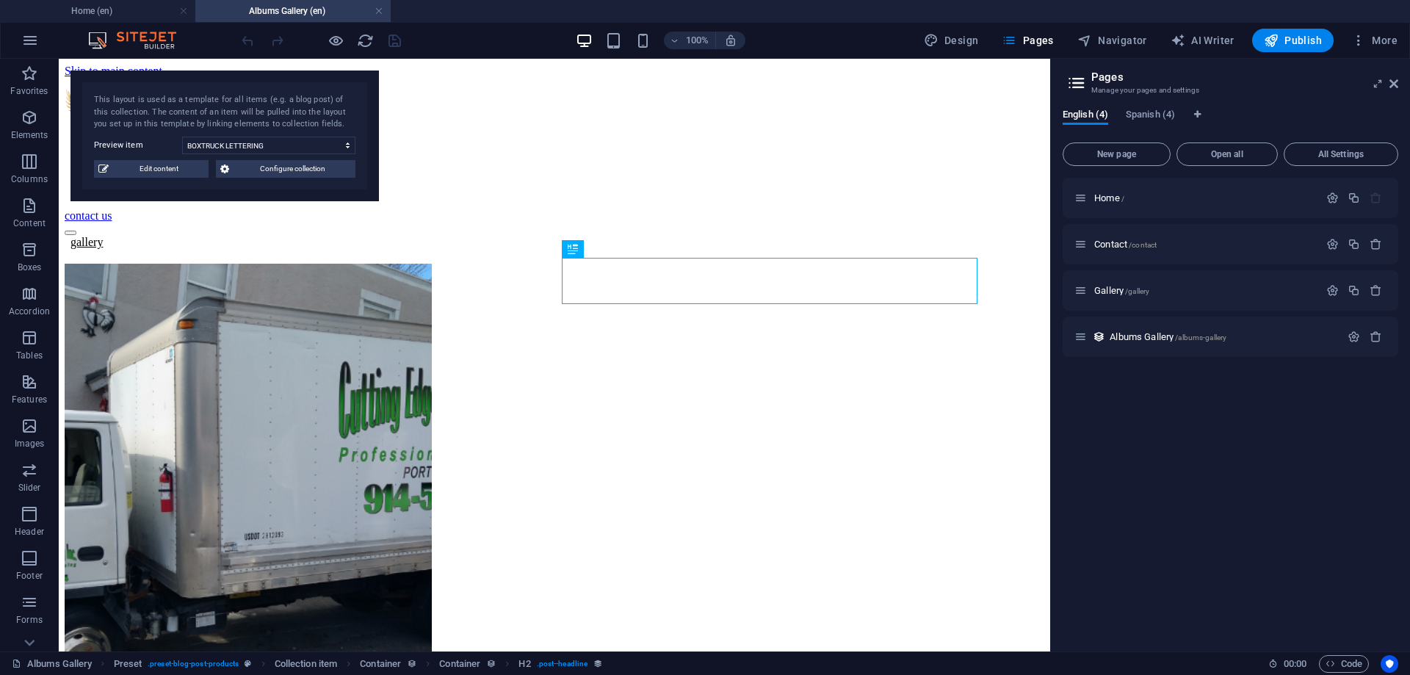
click at [175, 158] on div "This layout is used as a template for all items (e.g. a blog post) of this coll…" at bounding box center [224, 135] width 308 height 131
click at [168, 170] on span "Edit content" at bounding box center [158, 169] width 91 height 18
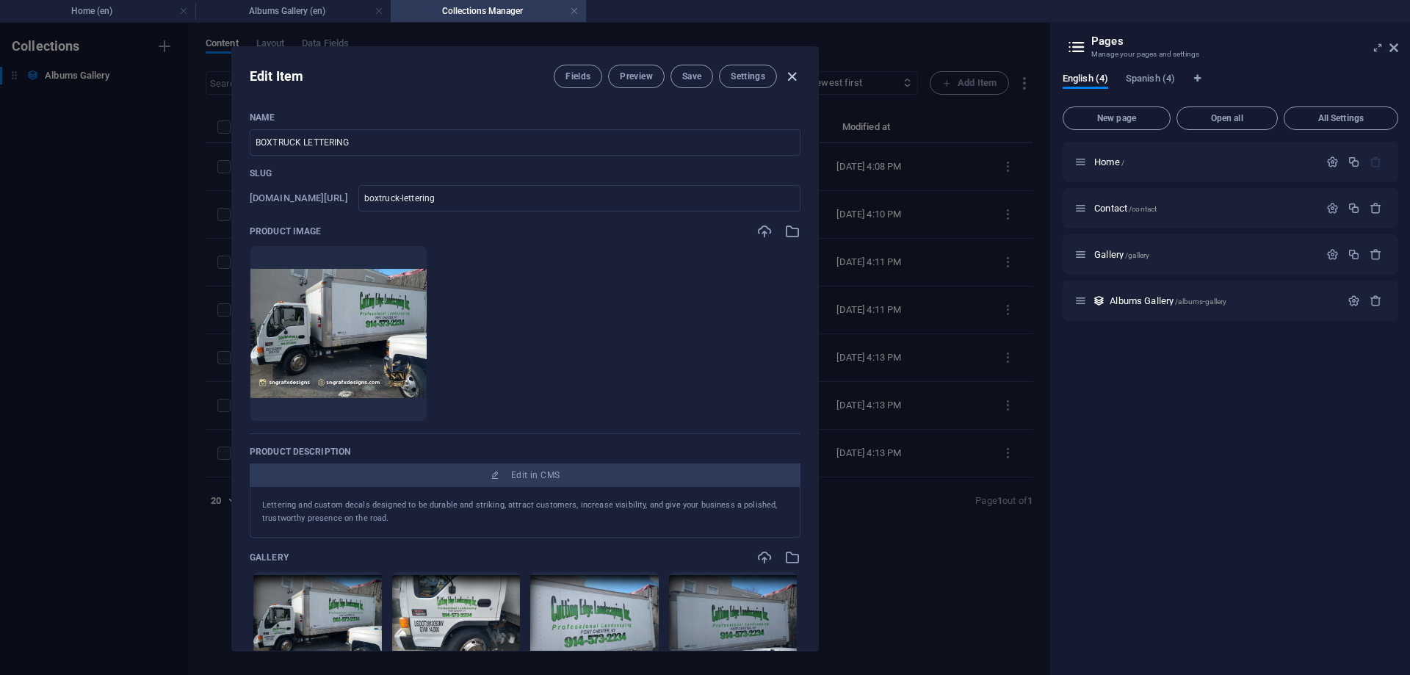
click at [789, 71] on icon "button" at bounding box center [791, 76] width 17 height 17
type input "boxtruck-lettering"
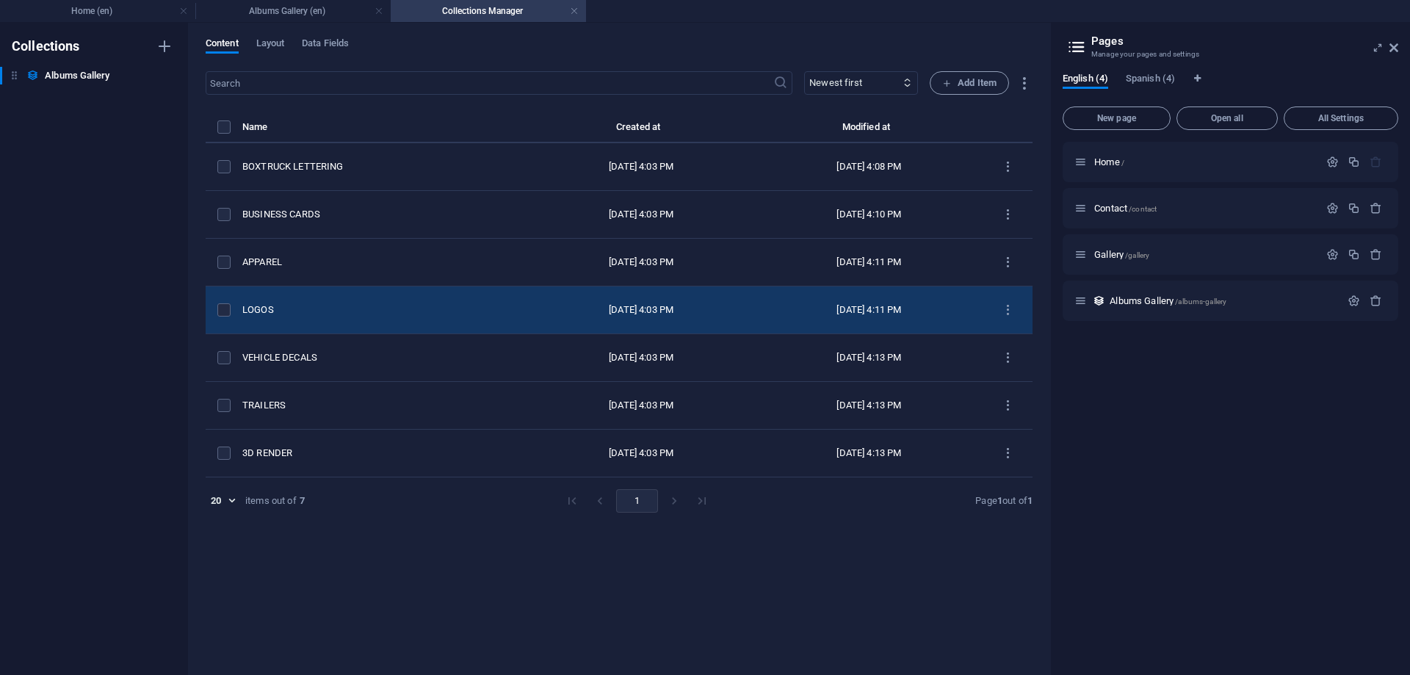
click at [258, 305] on div "LOGOS" at bounding box center [378, 309] width 273 height 13
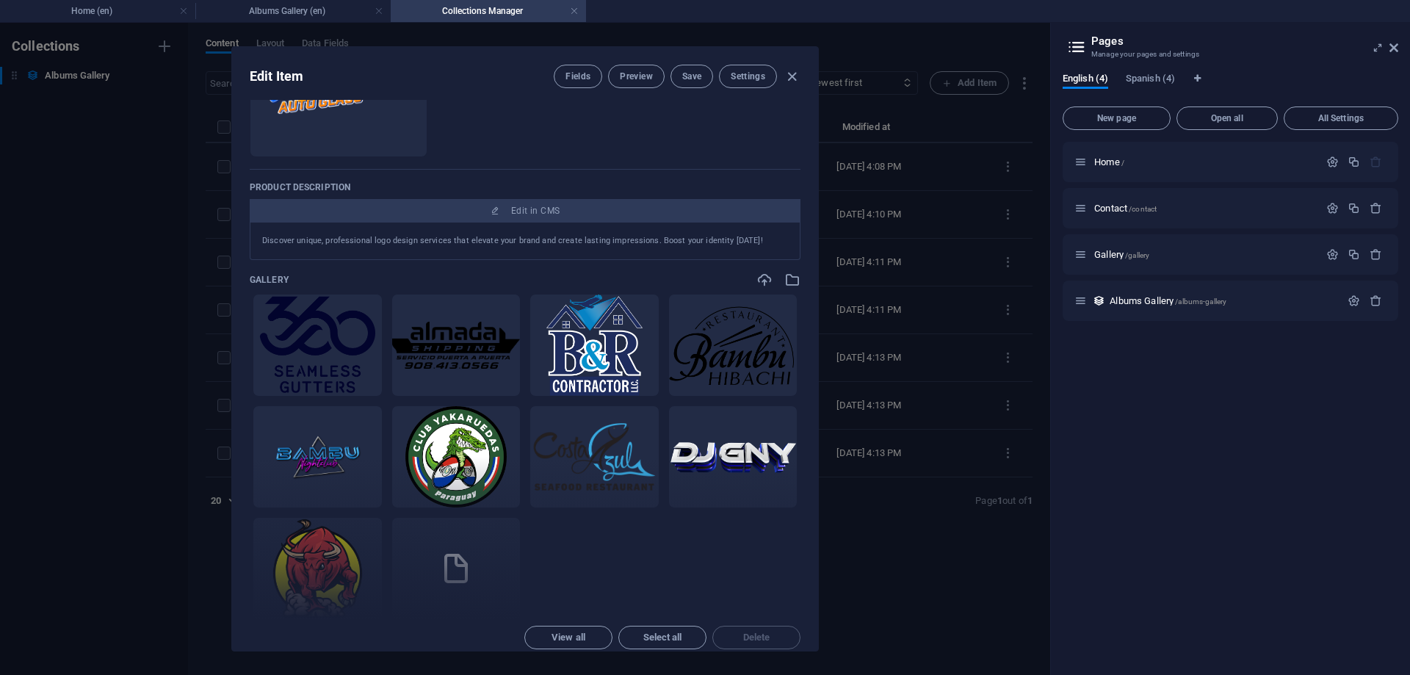
scroll to position [529, 0]
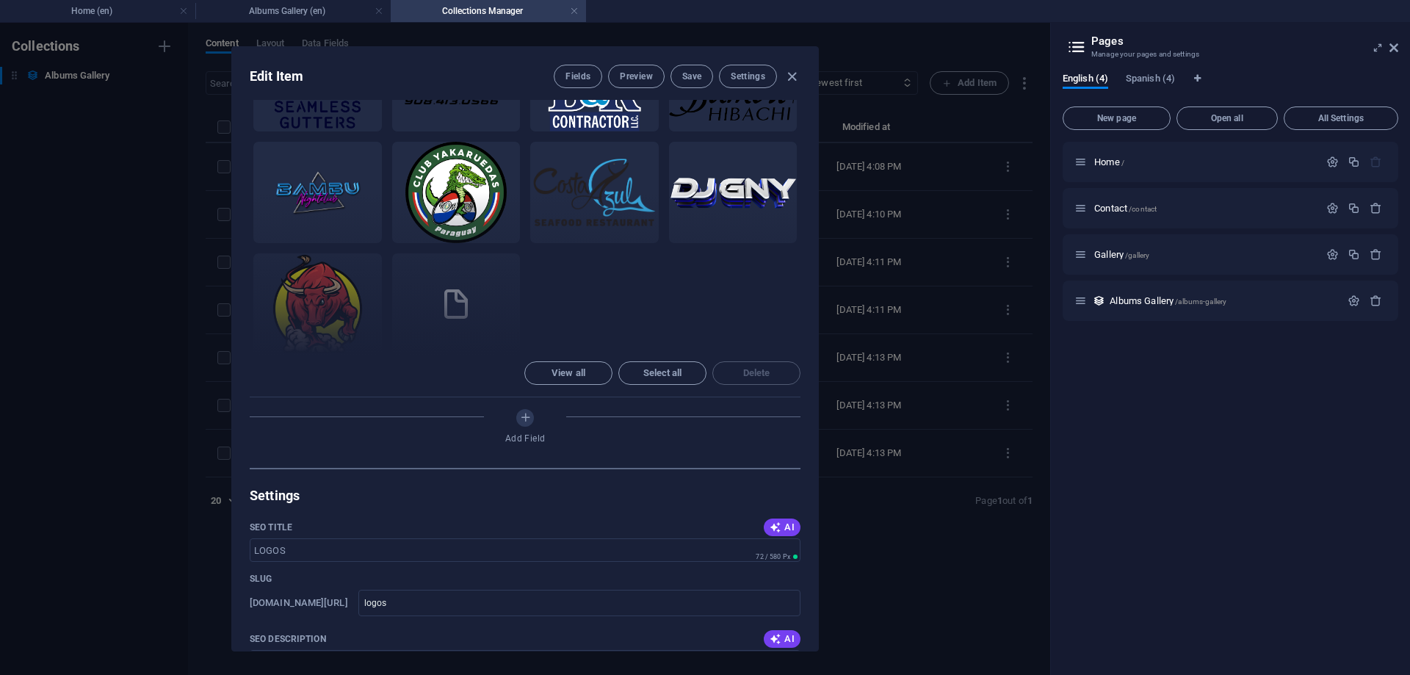
click at [534, 409] on div "Add Field" at bounding box center [525, 429] width 551 height 41
click at [565, 369] on span "View all" at bounding box center [568, 373] width 34 height 9
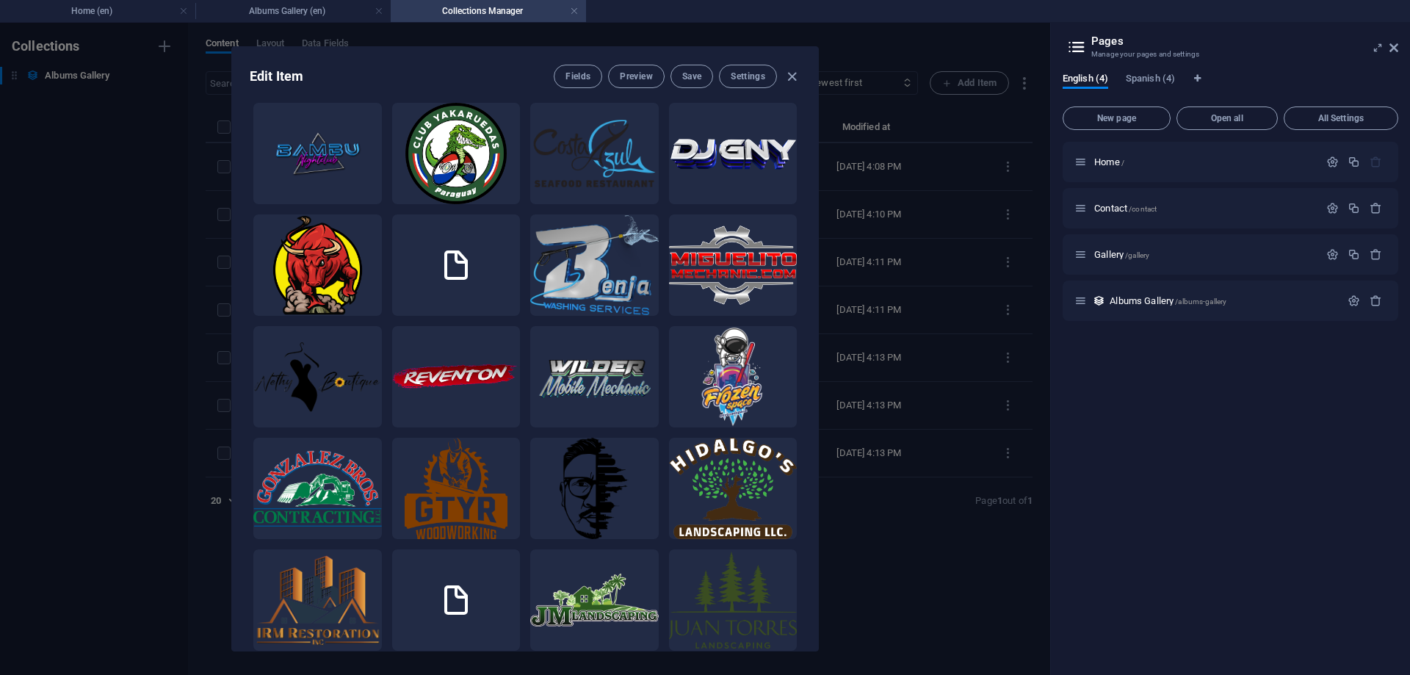
scroll to position [690, 0]
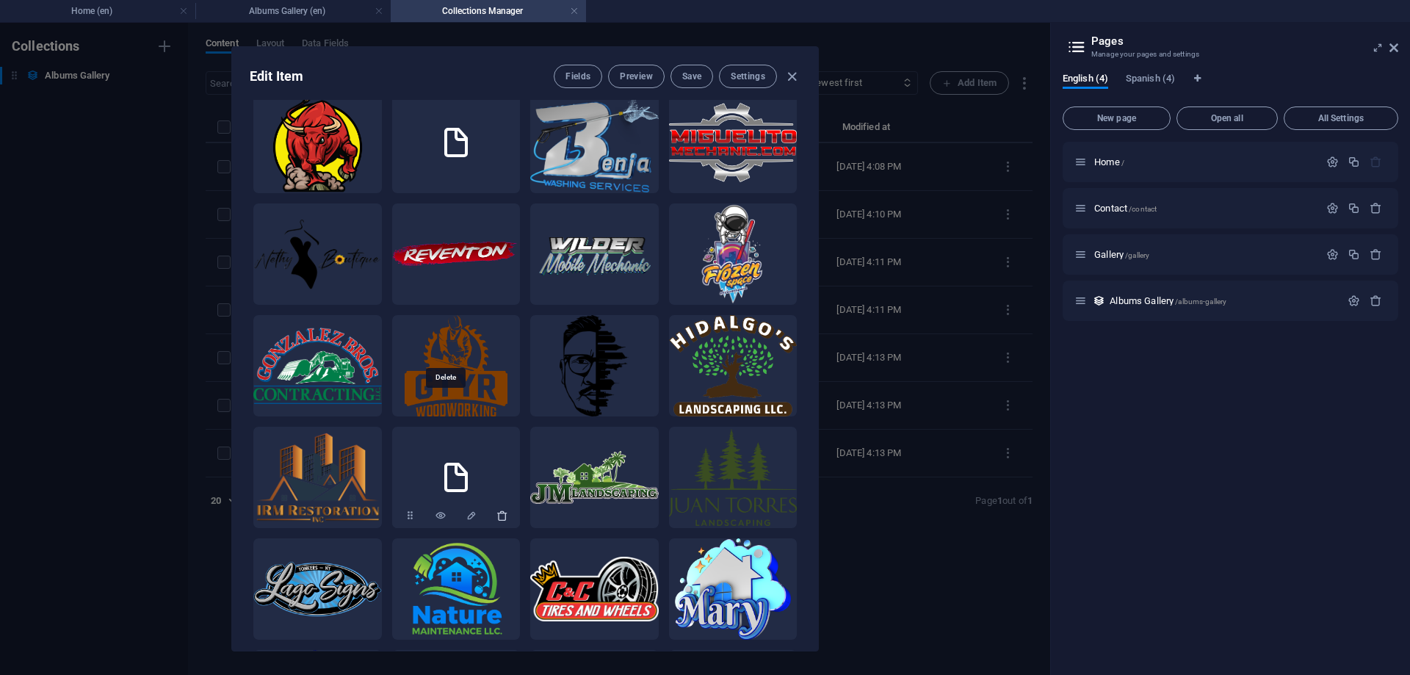
click at [496, 510] on icon "button" at bounding box center [502, 516] width 12 height 12
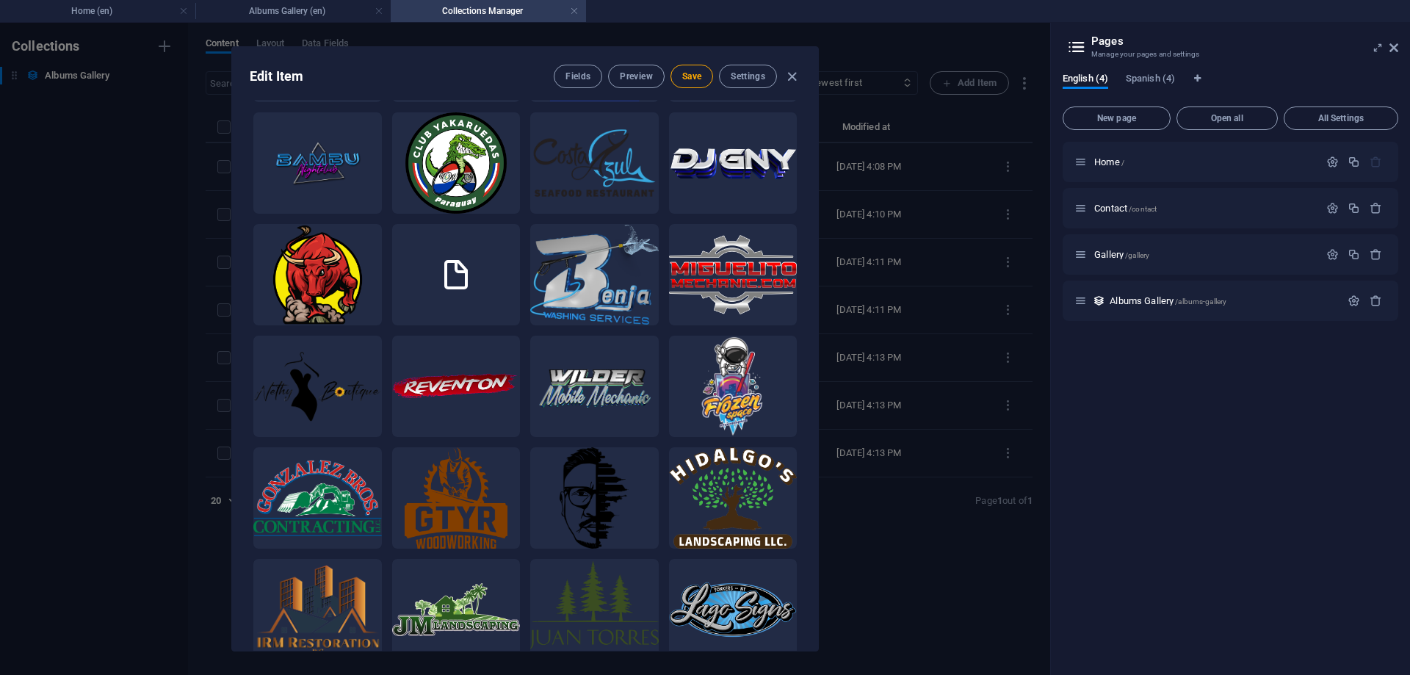
scroll to position [360, 0]
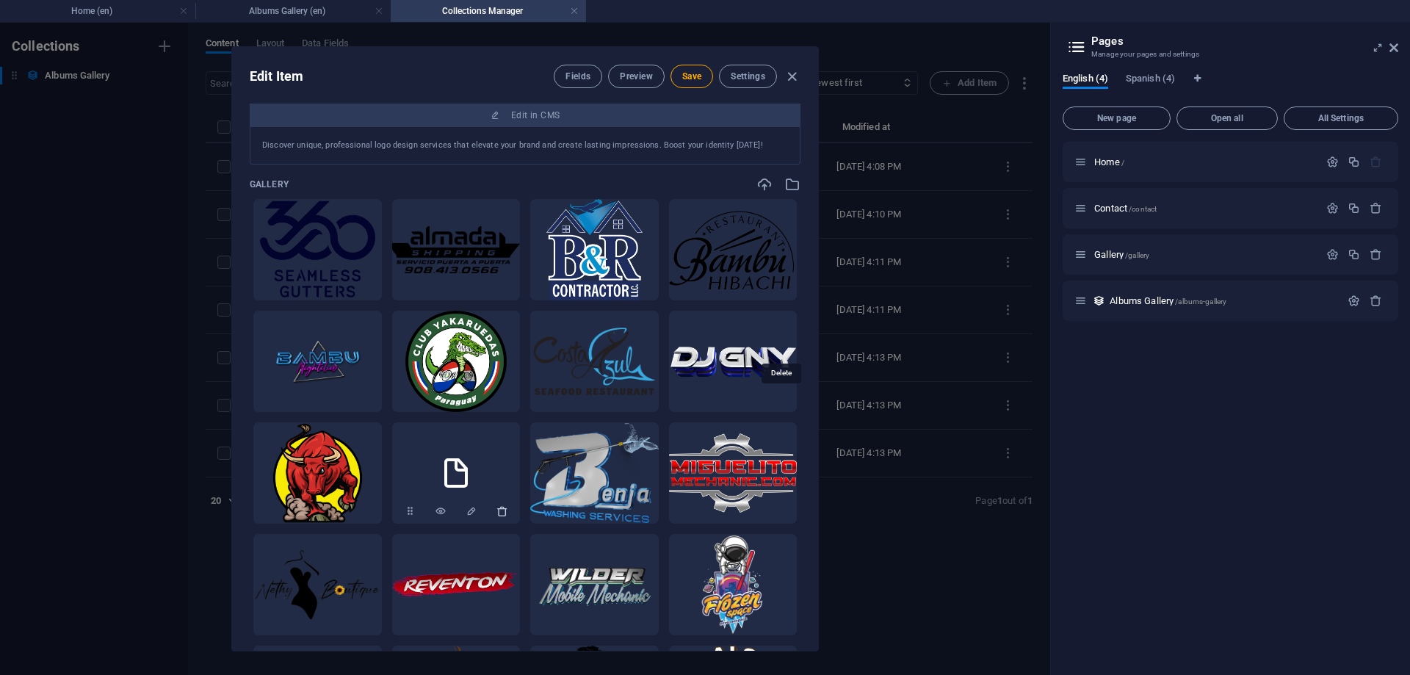
click at [508, 505] on icon "button" at bounding box center [502, 511] width 12 height 12
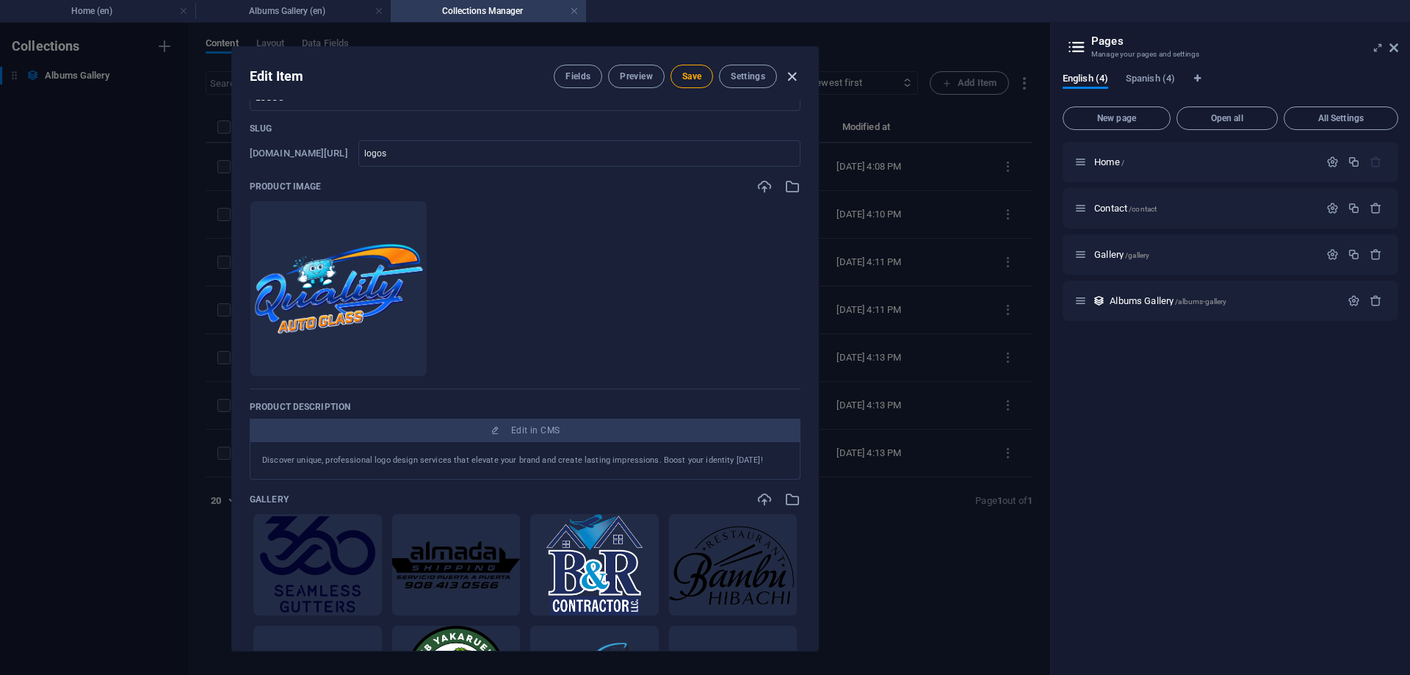
scroll to position [0, 0]
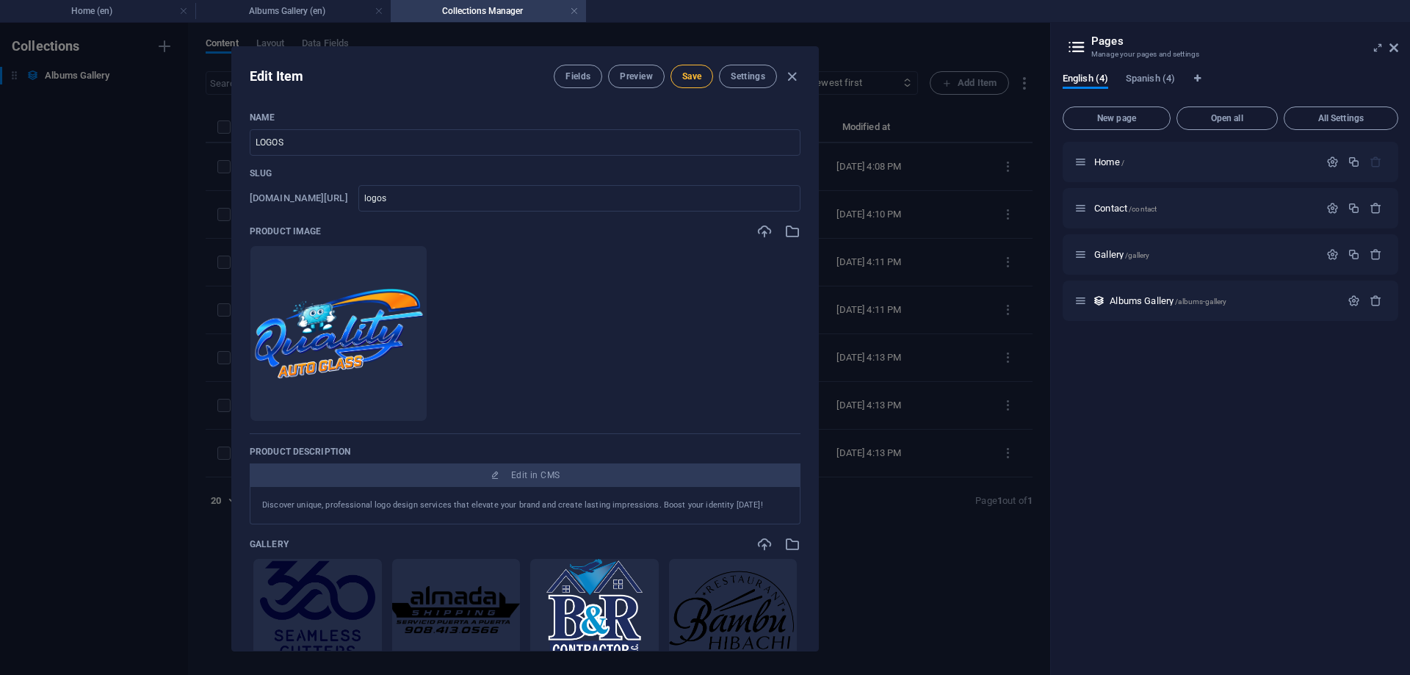
click at [694, 76] on span "Save" at bounding box center [691, 76] width 19 height 12
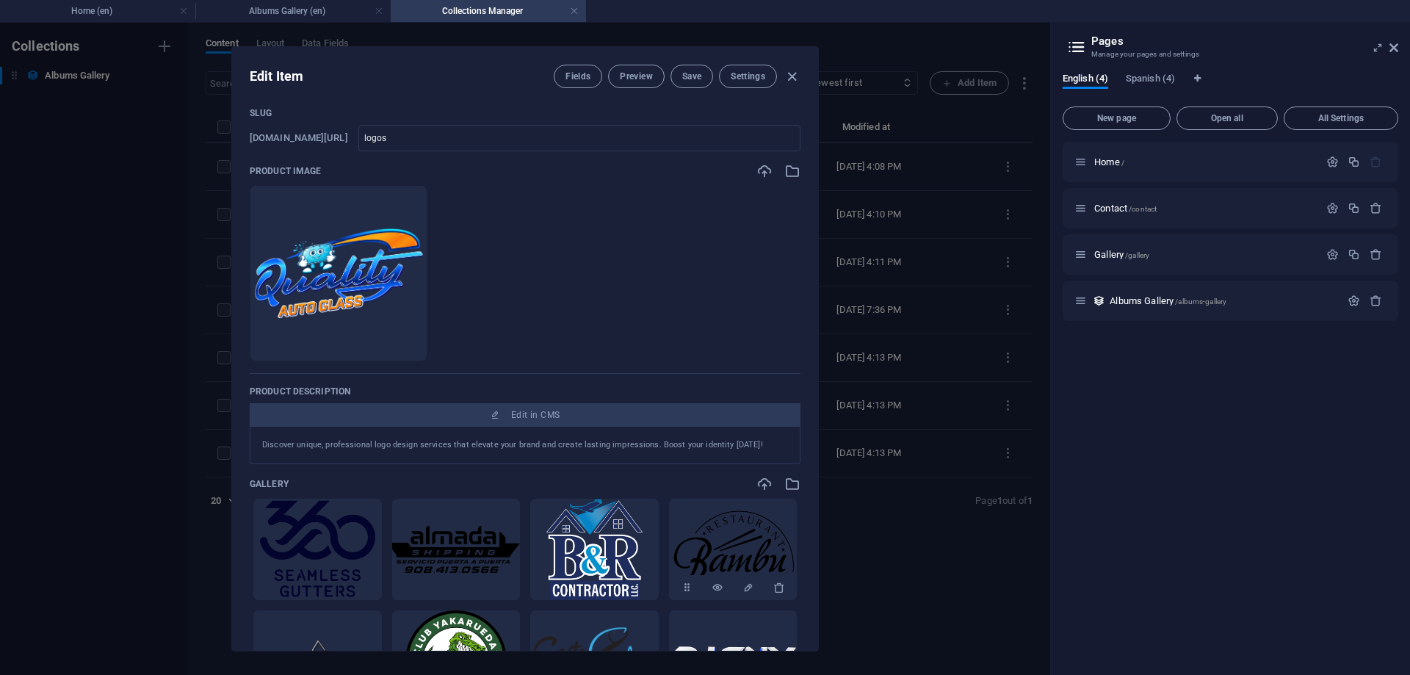
scroll to position [132, 0]
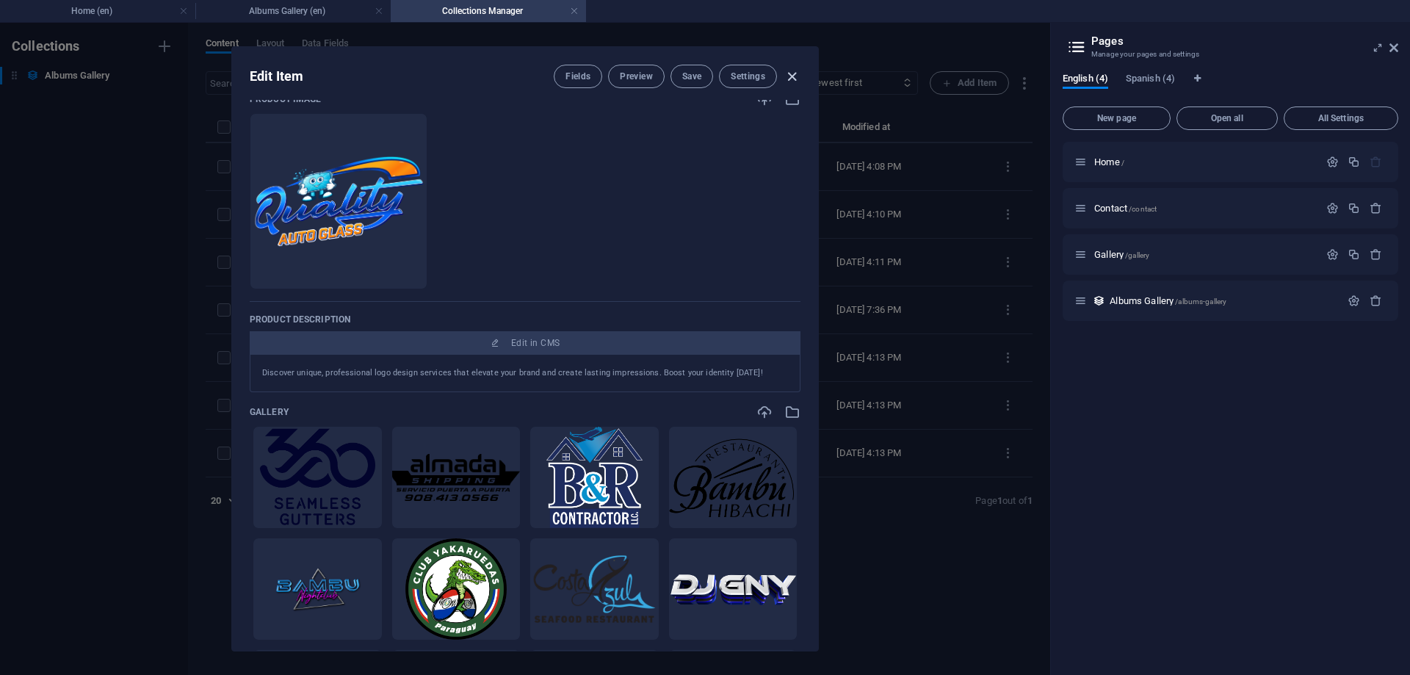
click at [787, 81] on icon "button" at bounding box center [791, 76] width 17 height 17
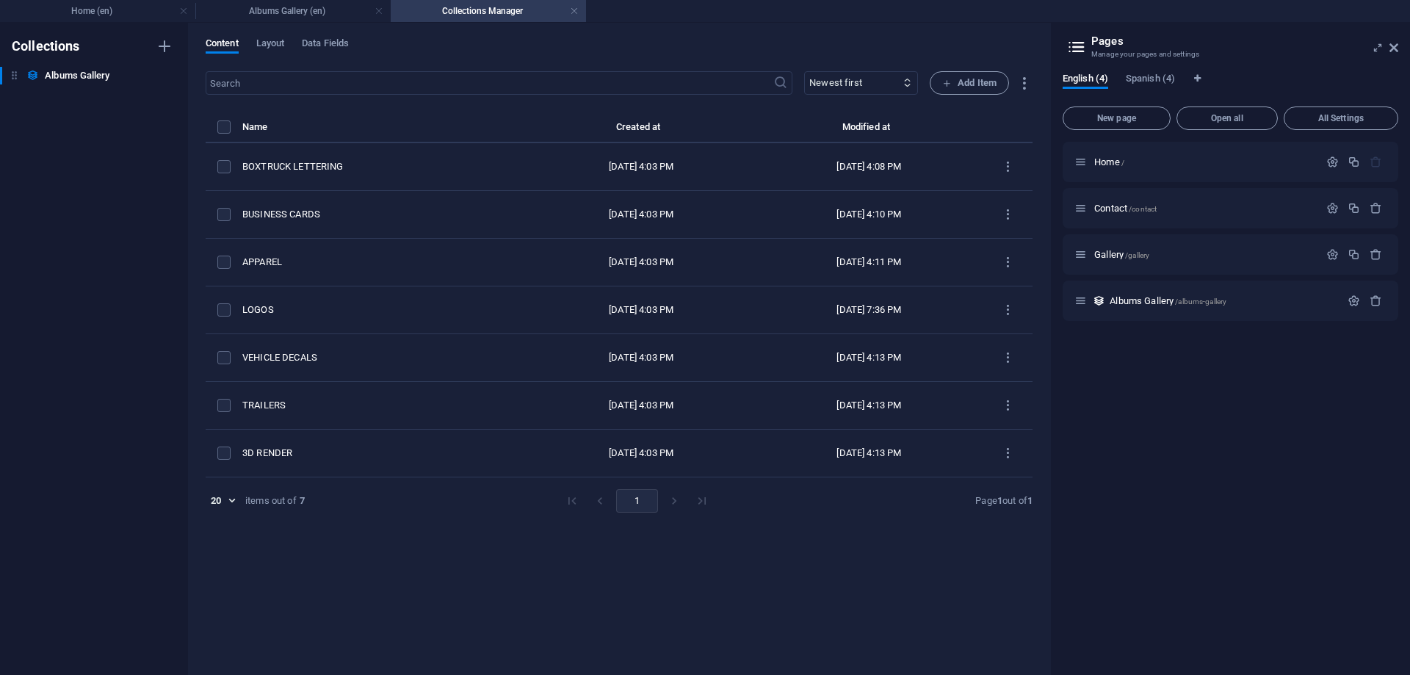
type input "logos"
click at [1155, 76] on span "Spanish (4)" at bounding box center [1150, 80] width 49 height 21
click at [1124, 258] on span "Galeria /galeria" at bounding box center [1122, 254] width 56 height 11
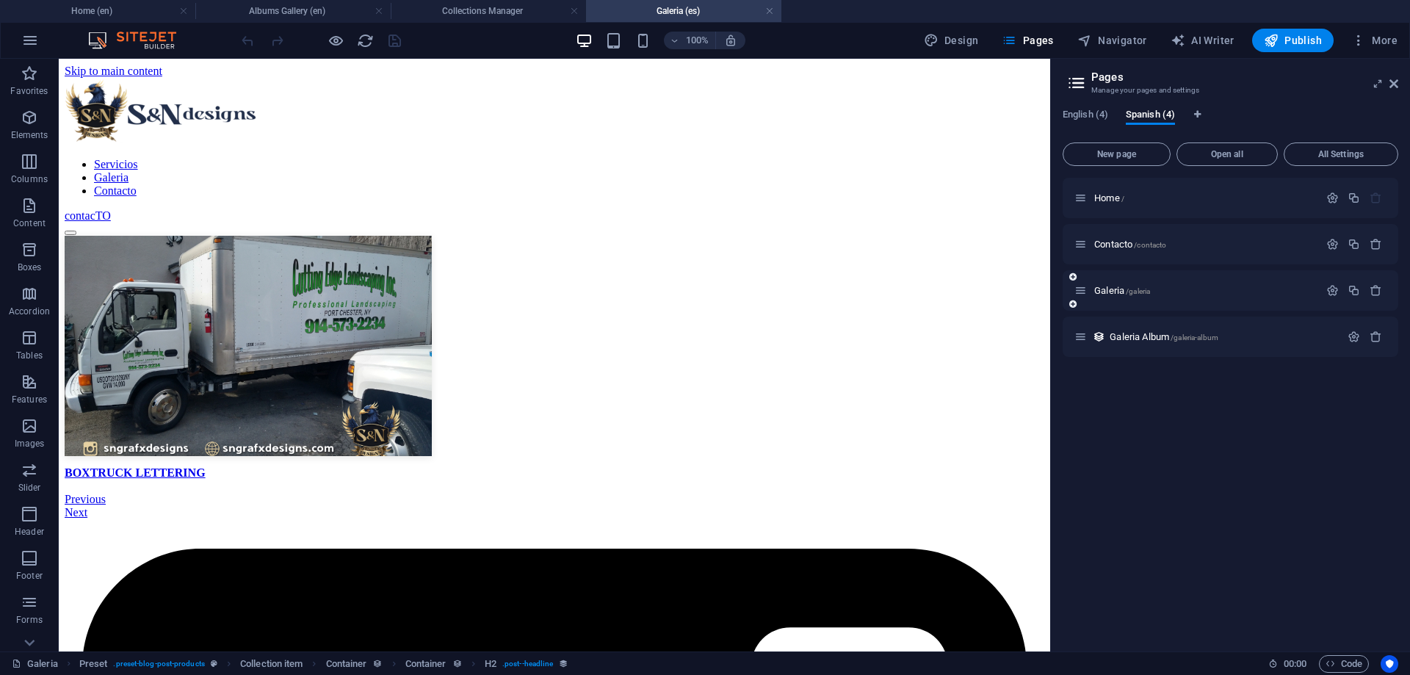
scroll to position [0, 0]
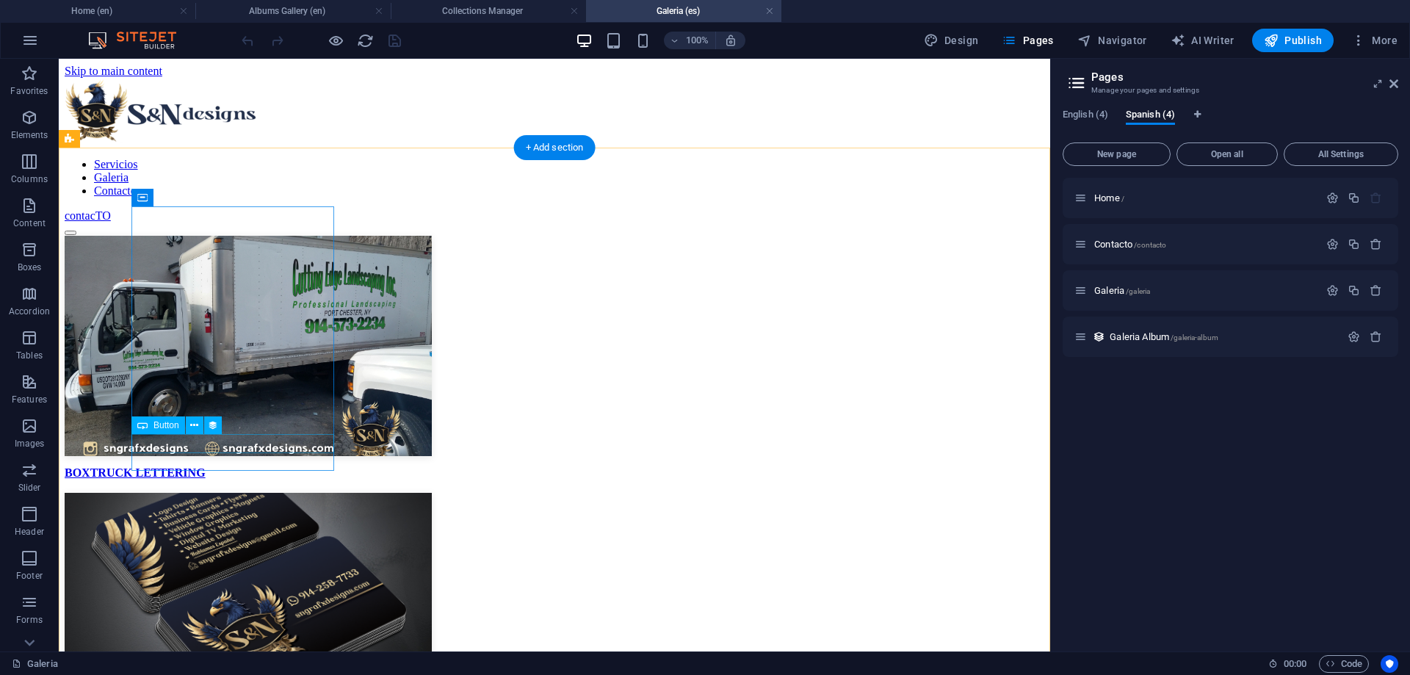
click at [223, 466] on div "BOXTRUCK LETTERING" at bounding box center [554, 472] width 979 height 13
click at [239, 466] on div "BOXTRUCK LETTERING" at bounding box center [554, 472] width 979 height 13
select select "name"
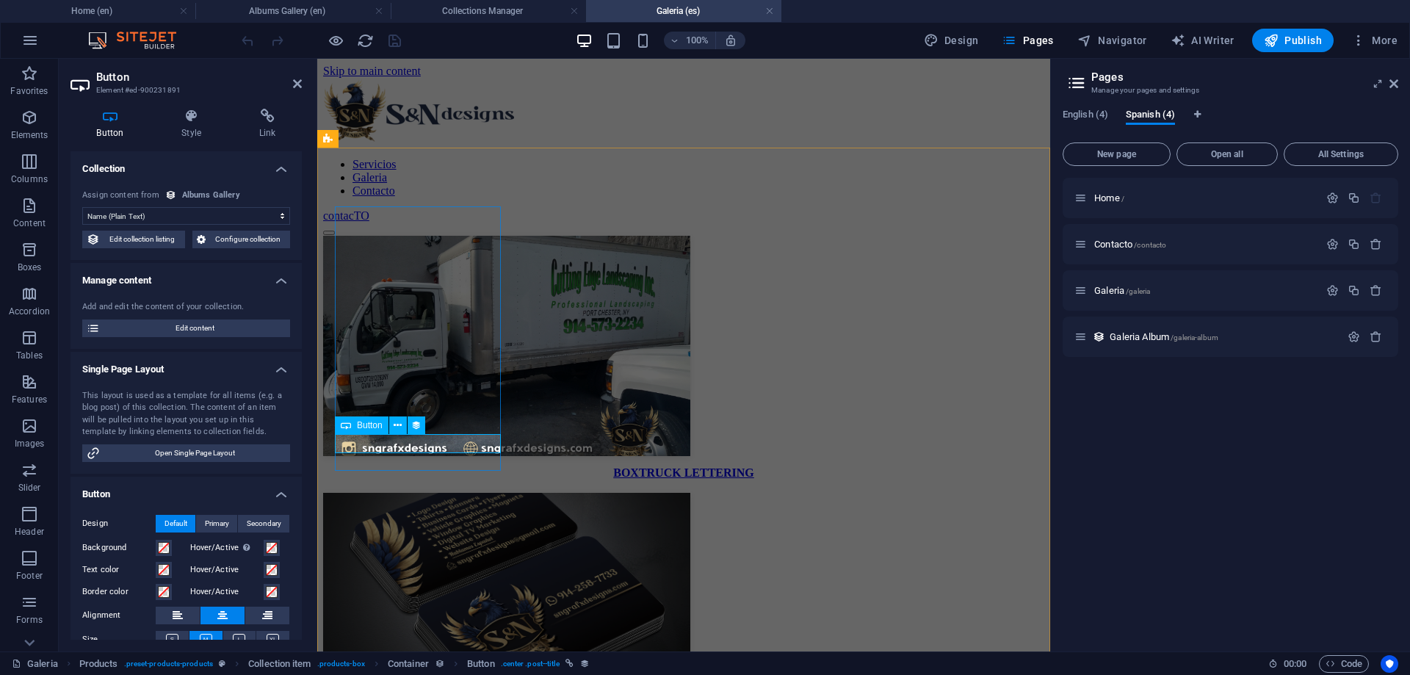
click at [470, 466] on div "BOXTRUCK LETTERING" at bounding box center [683, 472] width 721 height 13
drag, startPoint x: 167, startPoint y: 236, endPoint x: 53, endPoint y: 172, distance: 131.1
click at [167, 236] on span "Edit collection listing" at bounding box center [142, 240] width 76 height 18
select select "createdAt_DESC"
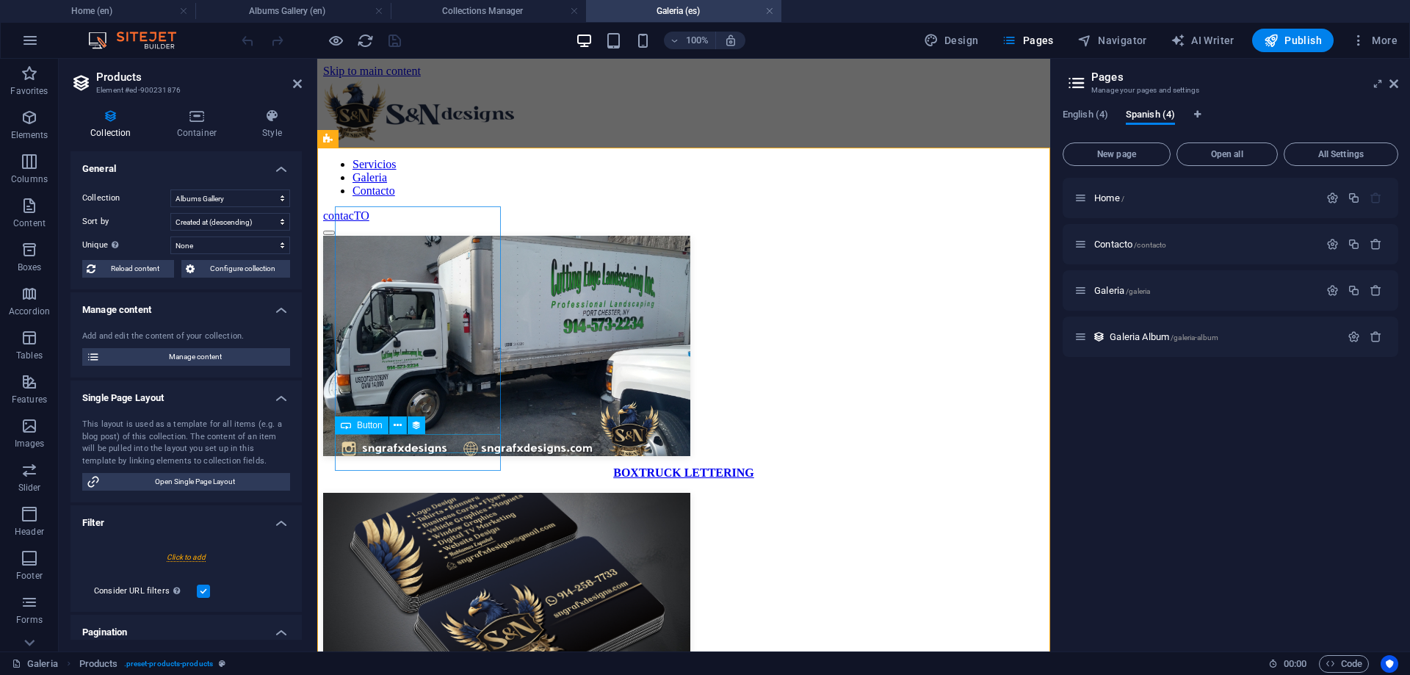
click at [424, 466] on div "BOXTRUCK LETTERING" at bounding box center [683, 472] width 721 height 13
click at [170, 189] on select "Albums Gallery" at bounding box center [230, 198] width 120 height 18
click at [260, 192] on select "Albums Gallery" at bounding box center [230, 198] width 120 height 18
click at [394, 423] on icon at bounding box center [398, 425] width 8 height 15
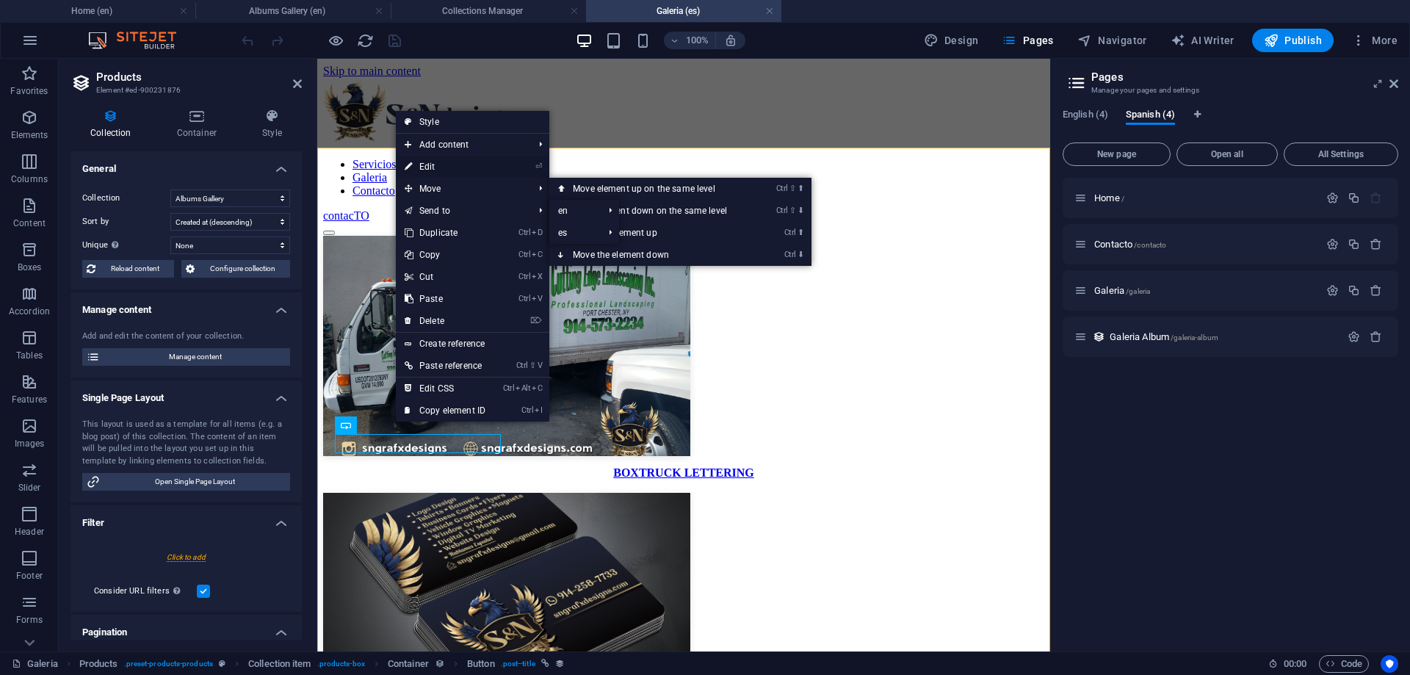
click at [451, 168] on link "⏎ Edit" at bounding box center [445, 167] width 98 height 22
select select "name"
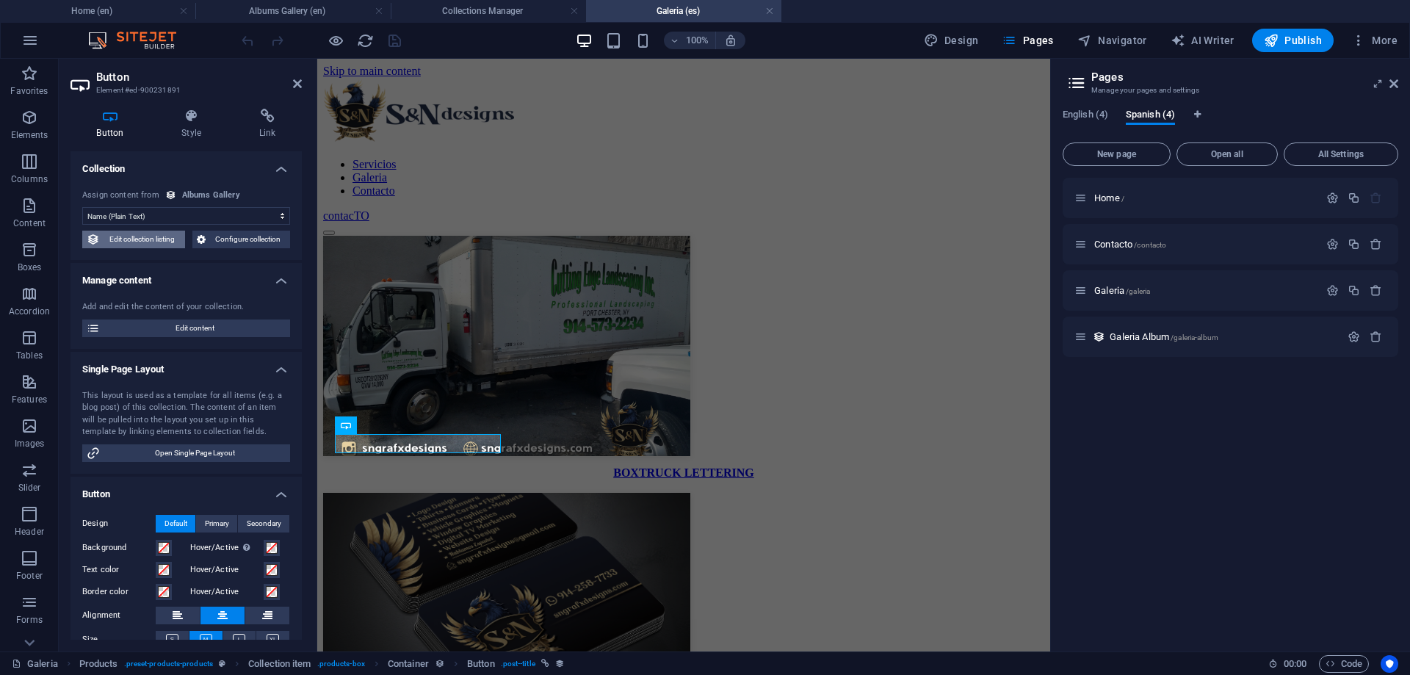
click at [115, 240] on span "Edit collection listing" at bounding box center [142, 240] width 76 height 18
select select "createdAt_DESC"
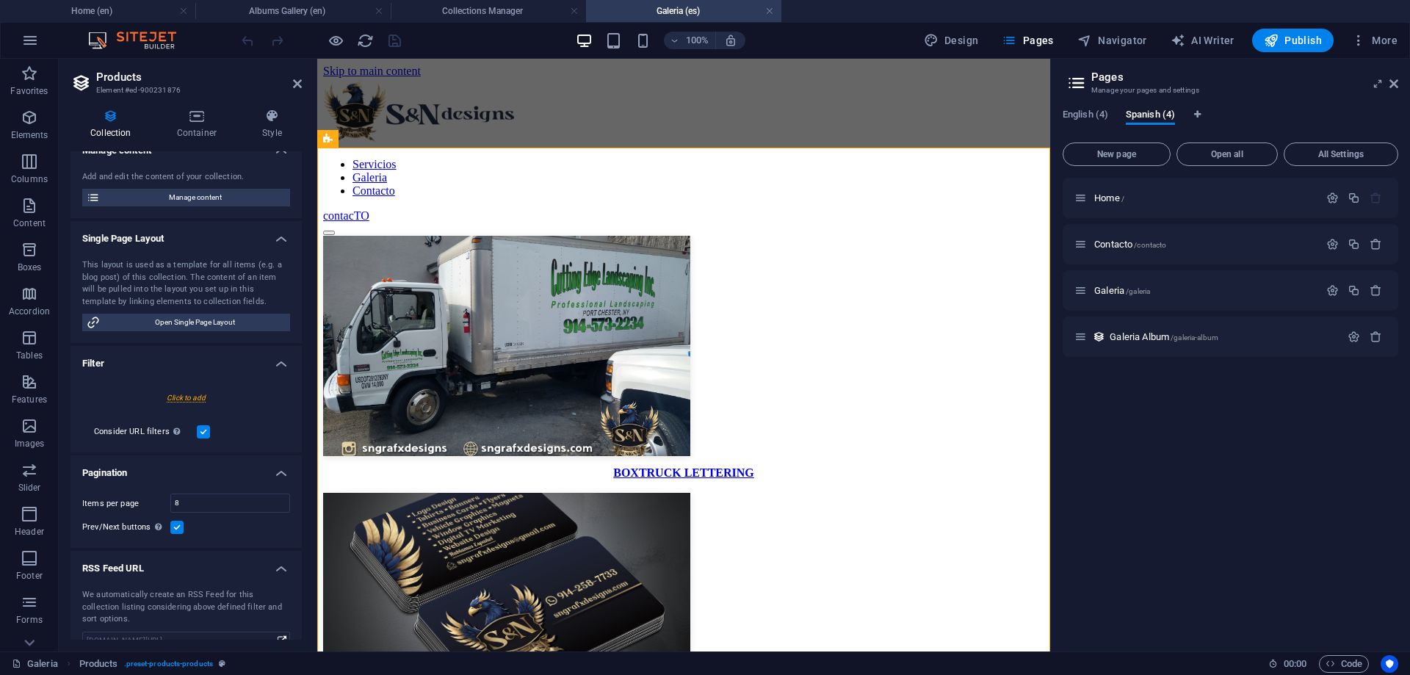
scroll to position [168, 0]
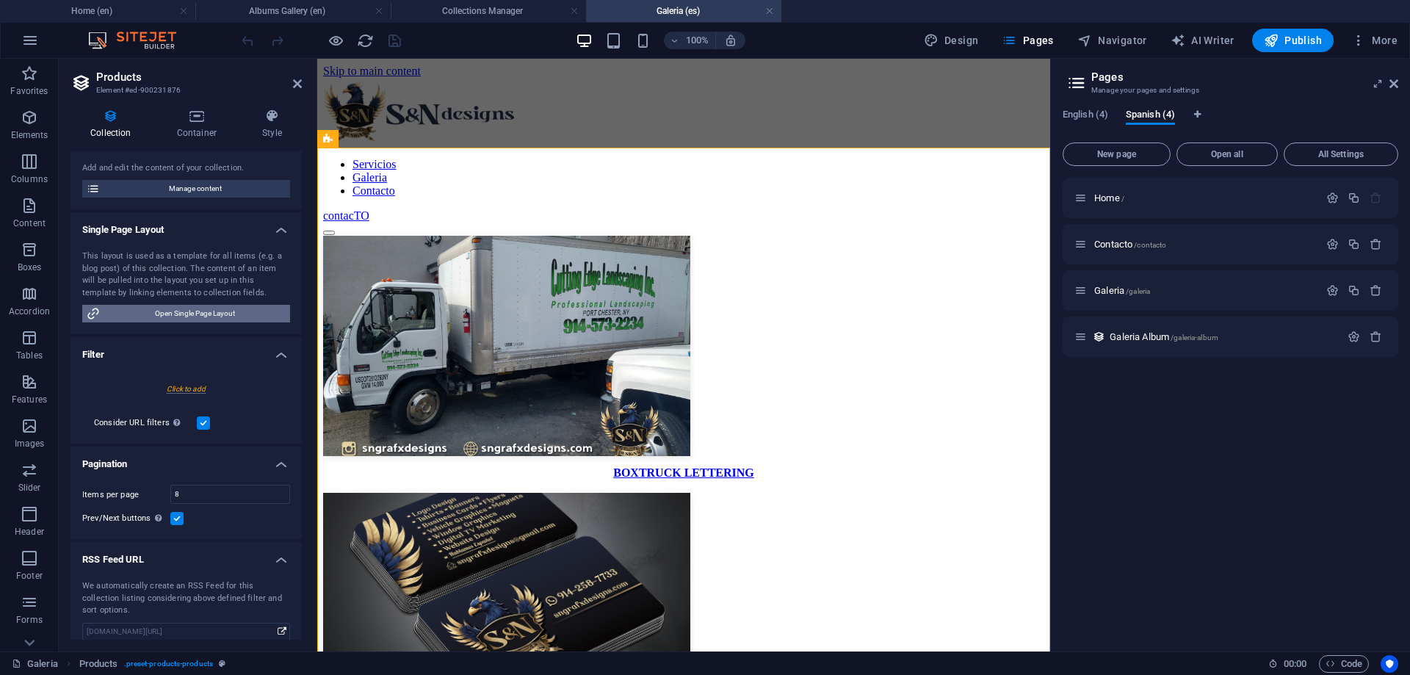
click at [208, 312] on span "Open Single Page Layout" at bounding box center [194, 314] width 181 height 18
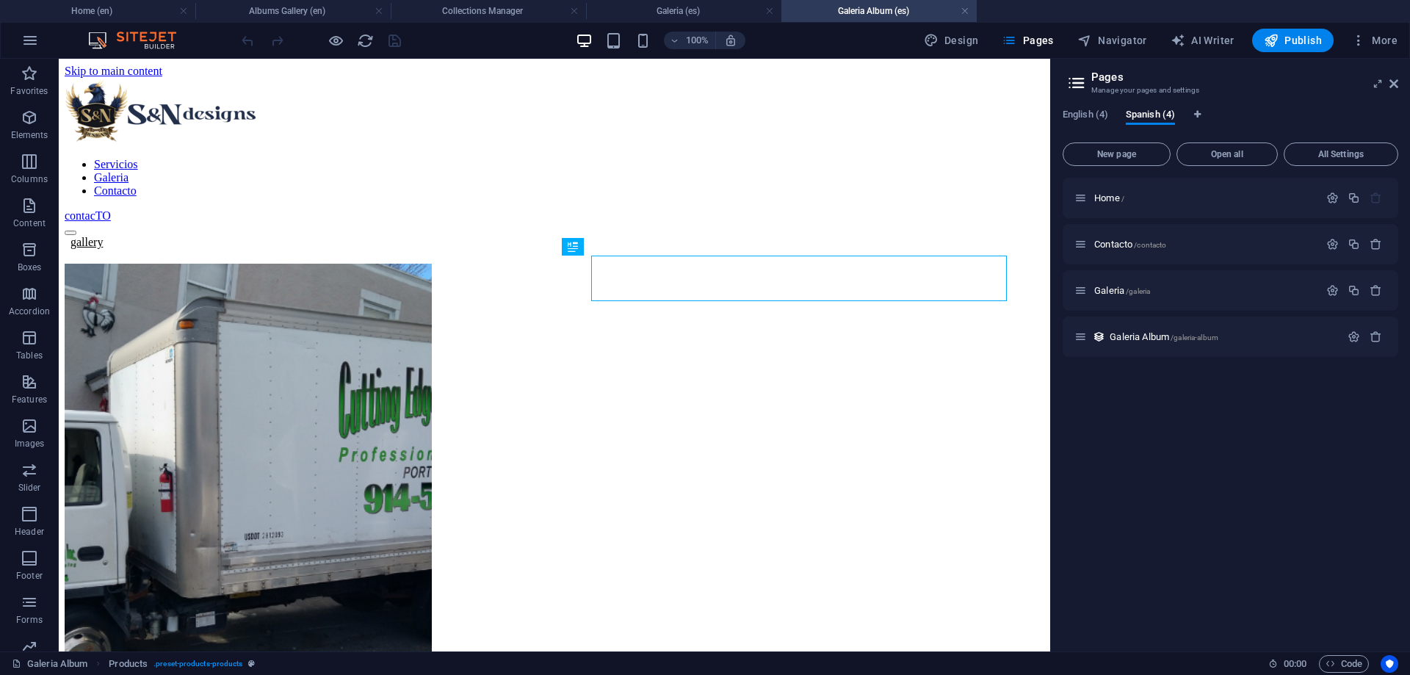
scroll to position [0, 0]
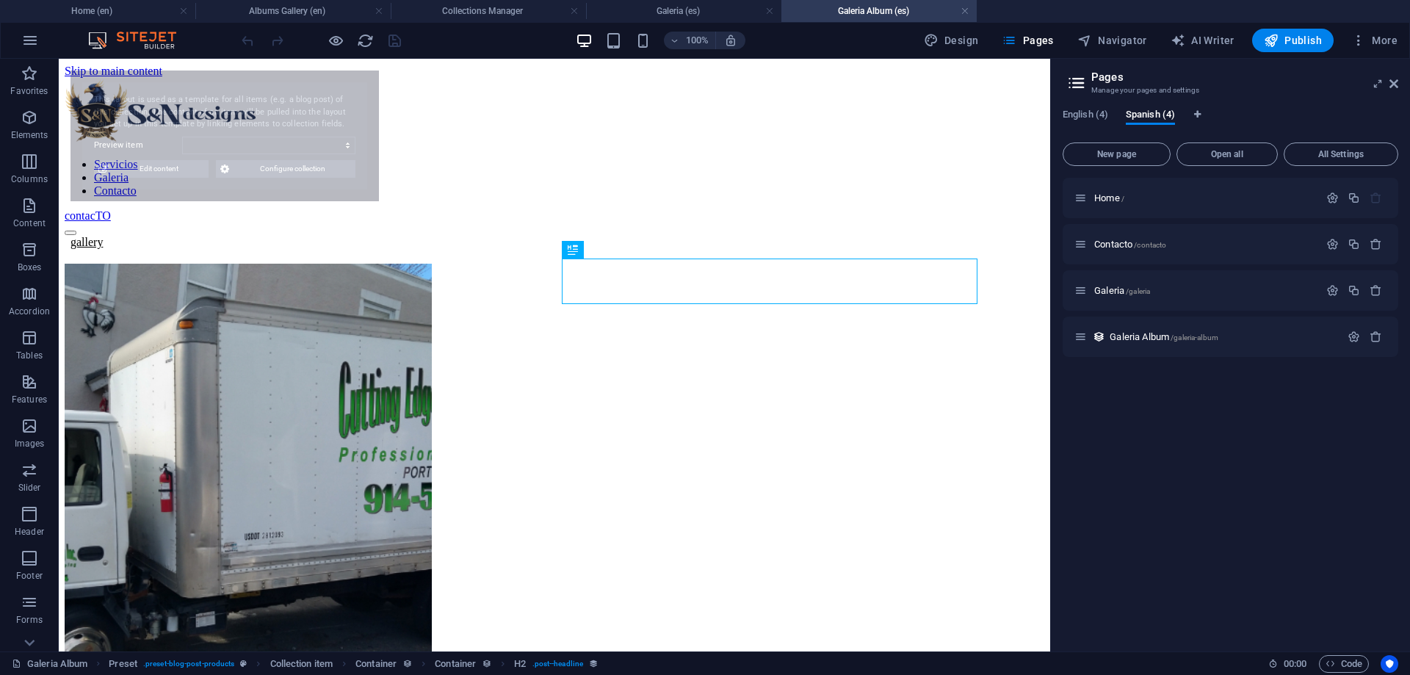
select select "68b74dae291690602504facc"
